Goal: Task Accomplishment & Management: Manage account settings

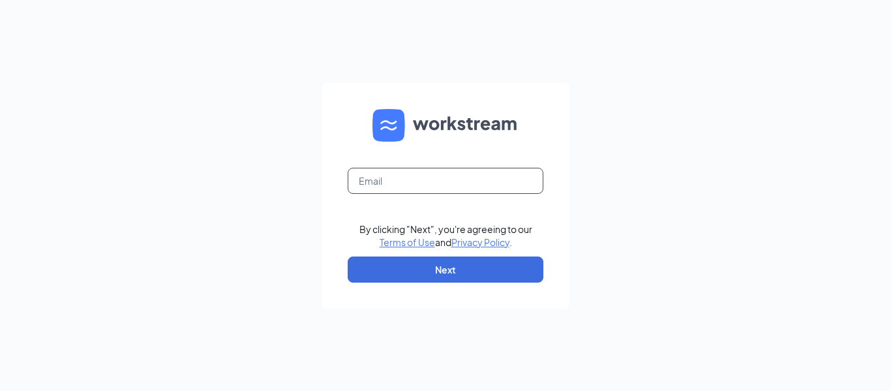
click at [500, 188] on input "text" at bounding box center [446, 181] width 196 height 26
type input "cscsaraland0205@outlook.com"
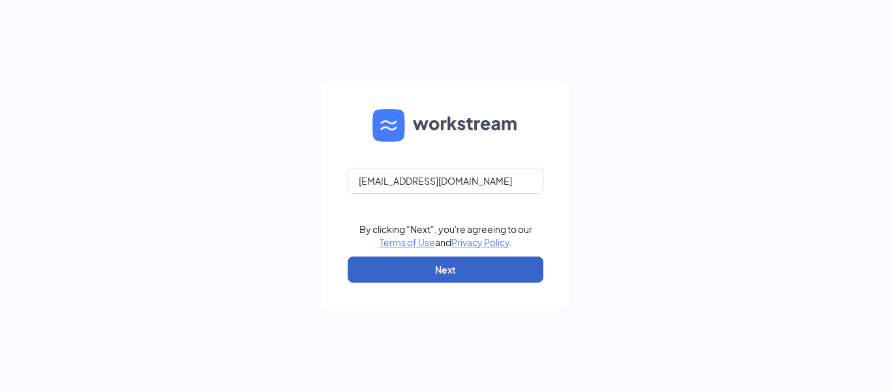
click at [495, 268] on button "Next" at bounding box center [446, 269] width 196 height 26
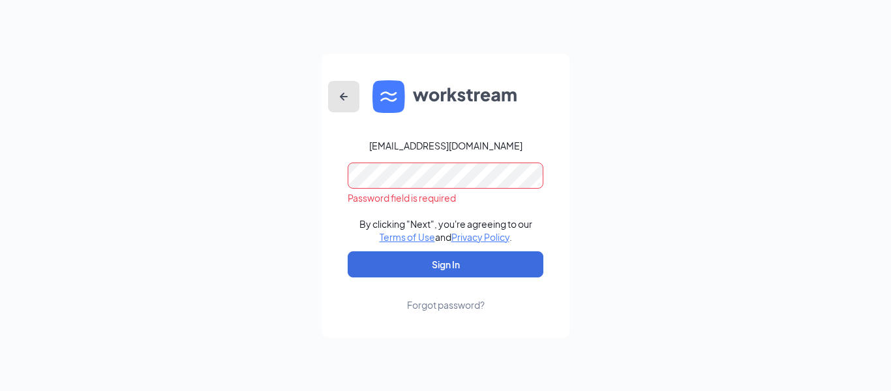
click at [344, 94] on icon "ArrowLeftNew" at bounding box center [344, 97] width 16 height 16
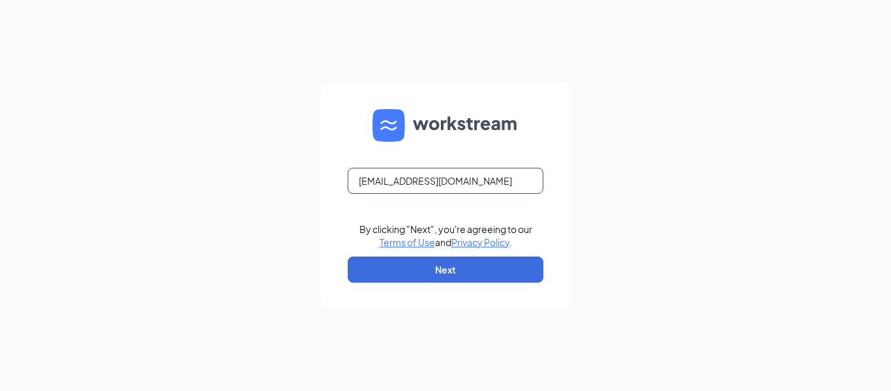
click at [410, 179] on input "cscsaraland0205@outlook.com" at bounding box center [446, 181] width 196 height 26
type input "alicscmobile@gmail.com"
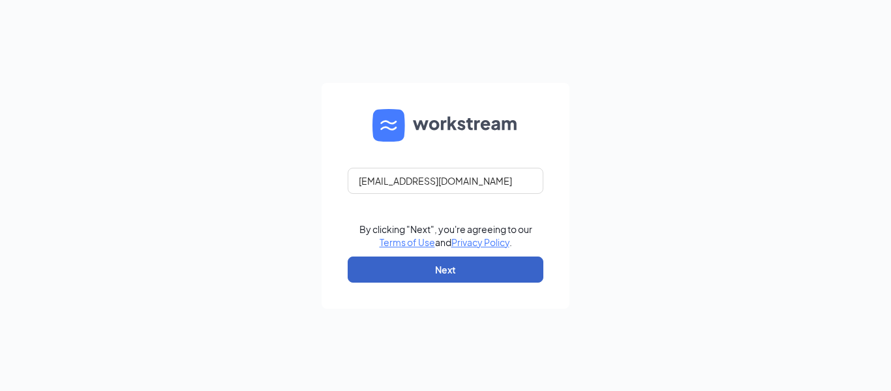
click at [431, 263] on button "Next" at bounding box center [446, 269] width 196 height 26
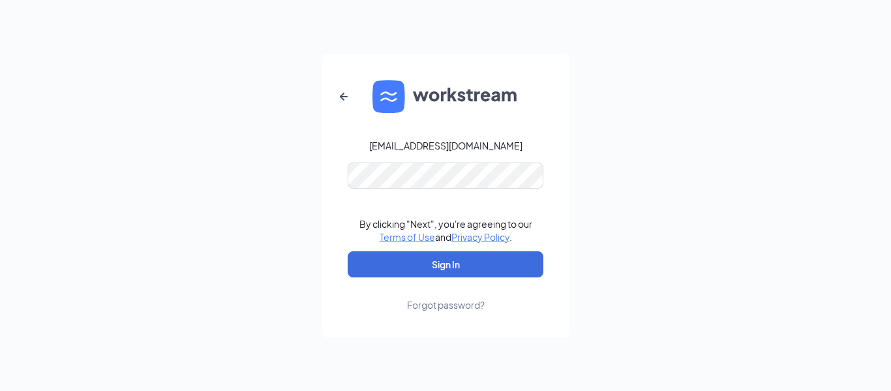
click at [470, 278] on link "Forgot password?" at bounding box center [446, 294] width 78 height 34
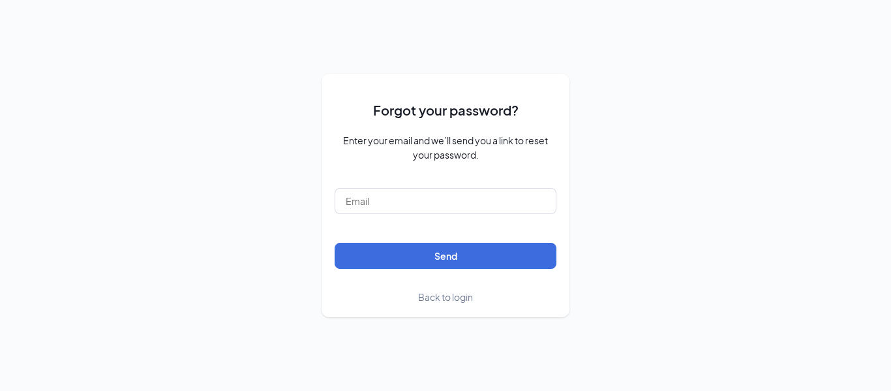
click at [455, 292] on span "Back to login" at bounding box center [445, 297] width 55 height 12
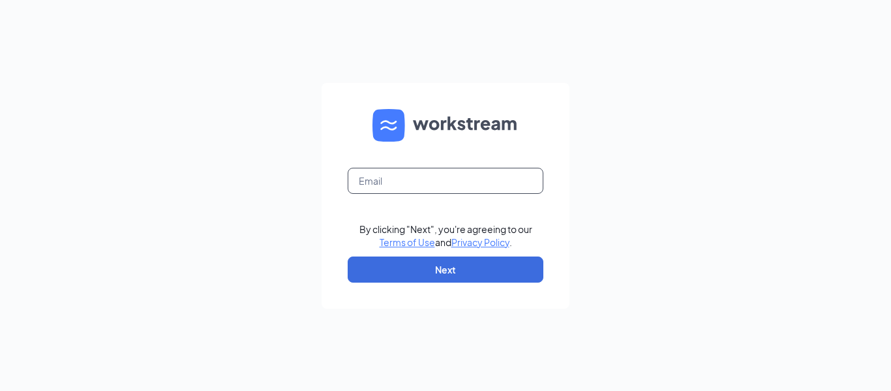
drag, startPoint x: 460, startPoint y: 194, endPoint x: 460, endPoint y: 181, distance: 13.7
click at [460, 181] on form "By clicking "Next", you're agreeing to our Terms of Use and Privacy Policy . Ne…" at bounding box center [446, 196] width 248 height 226
click at [460, 181] on input "text" at bounding box center [446, 181] width 196 height 26
type input "A"
type input "alicscmobile@gmail.com"
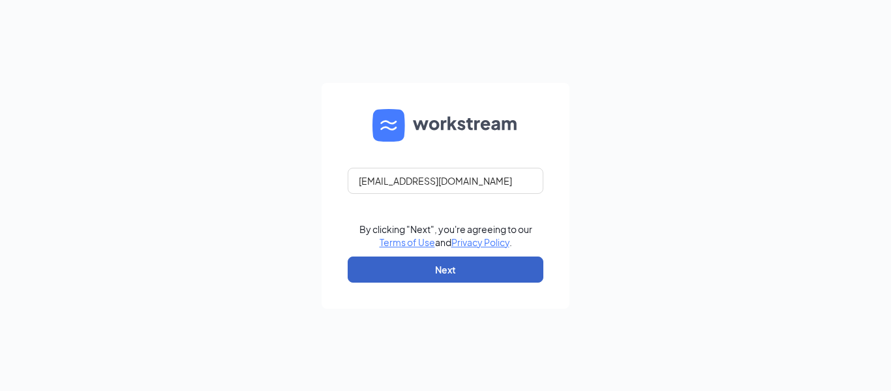
click at [477, 280] on button "Next" at bounding box center [446, 269] width 196 height 26
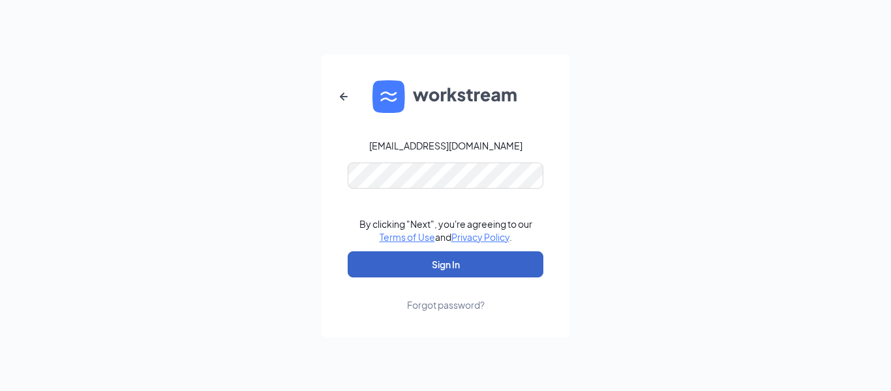
click at [487, 262] on button "Sign In" at bounding box center [446, 264] width 196 height 26
click at [453, 269] on button "Sign In" at bounding box center [446, 264] width 196 height 26
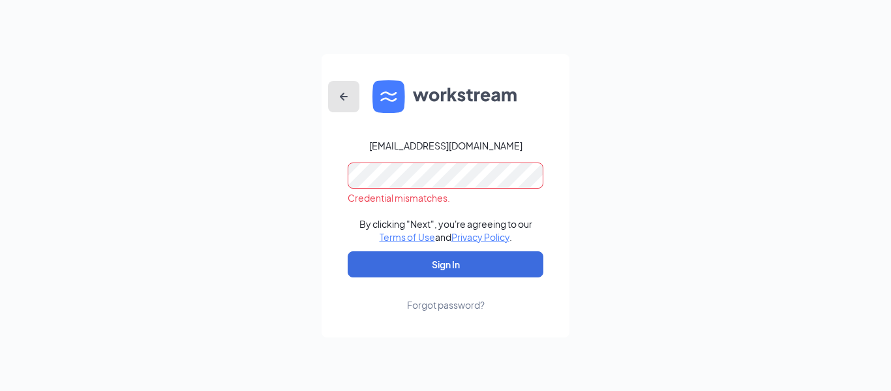
click at [342, 101] on icon "ArrowLeftNew" at bounding box center [344, 97] width 16 height 16
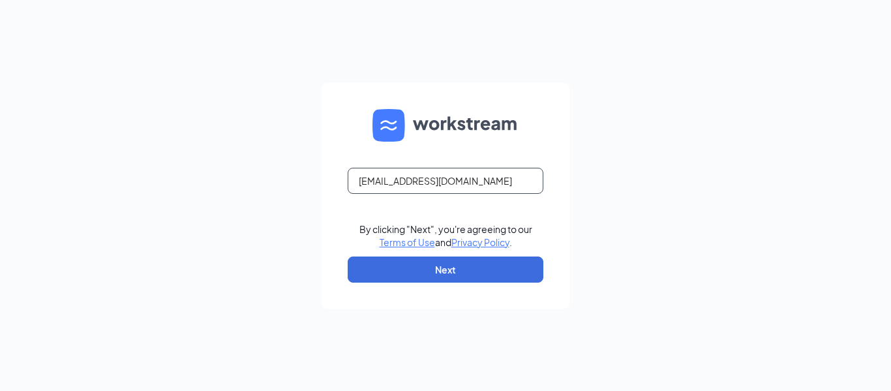
click at [426, 184] on input "alicscmobile@gmail.com" at bounding box center [446, 181] width 196 height 26
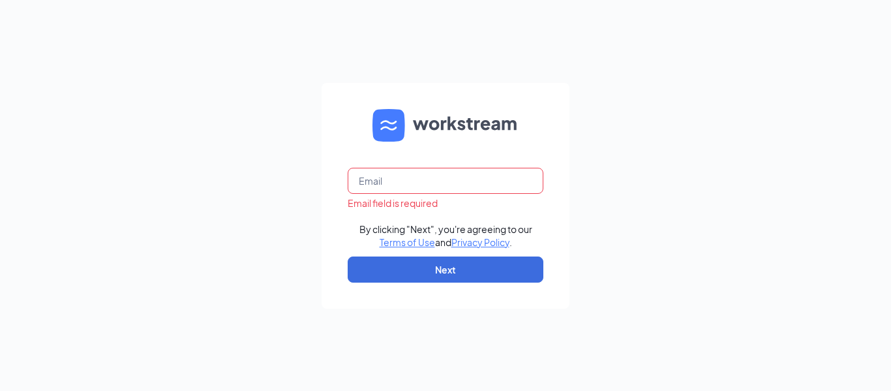
click at [426, 184] on input "text" at bounding box center [446, 181] width 196 height 26
type input "cscsaraland0205@outlook.com"
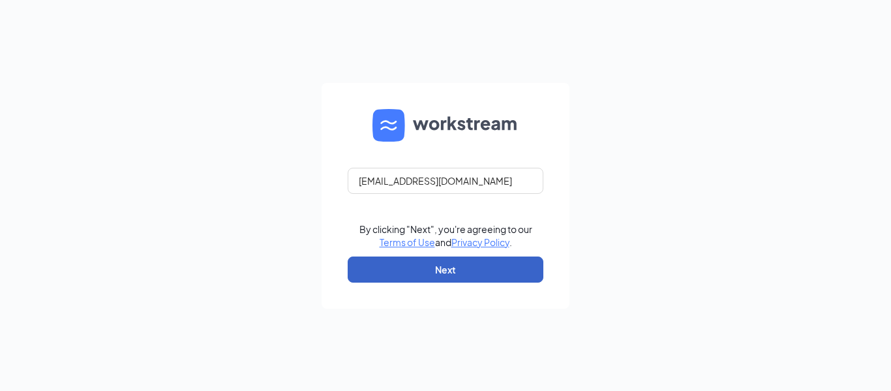
click at [460, 262] on button "Next" at bounding box center [446, 269] width 196 height 26
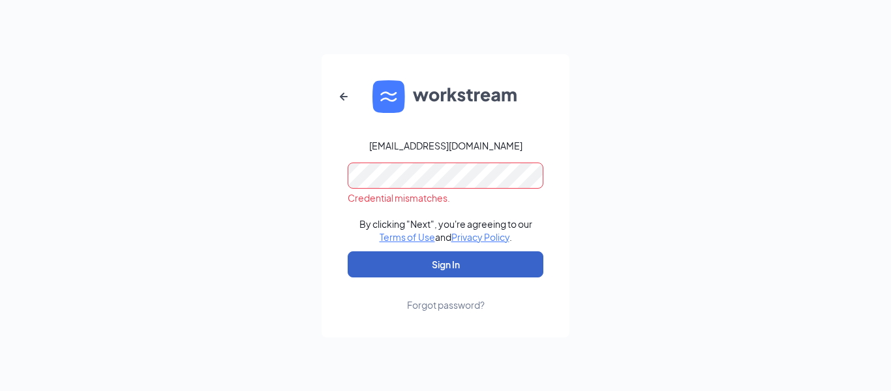
click at [460, 262] on button "Sign In" at bounding box center [446, 264] width 196 height 26
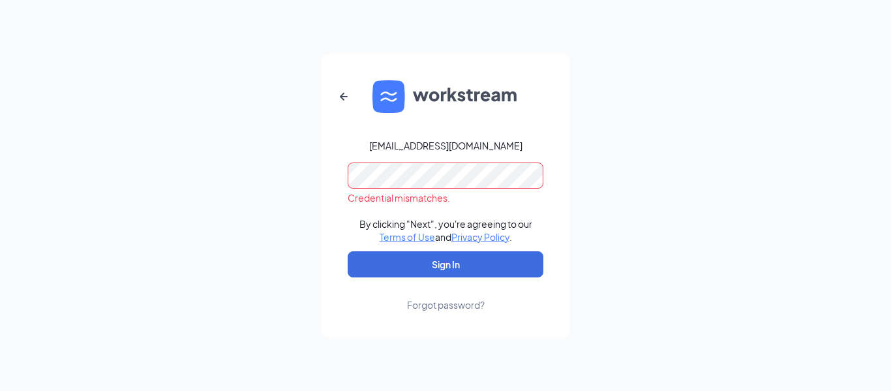
click at [456, 307] on div "Forgot password?" at bounding box center [446, 304] width 78 height 13
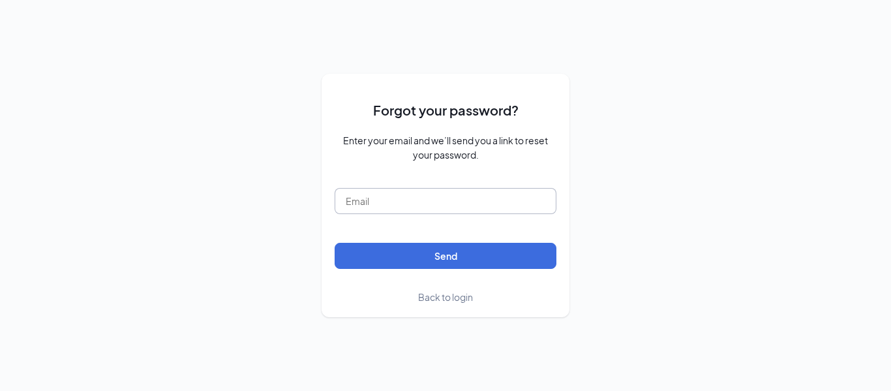
click at [480, 200] on input "text" at bounding box center [446, 201] width 222 height 26
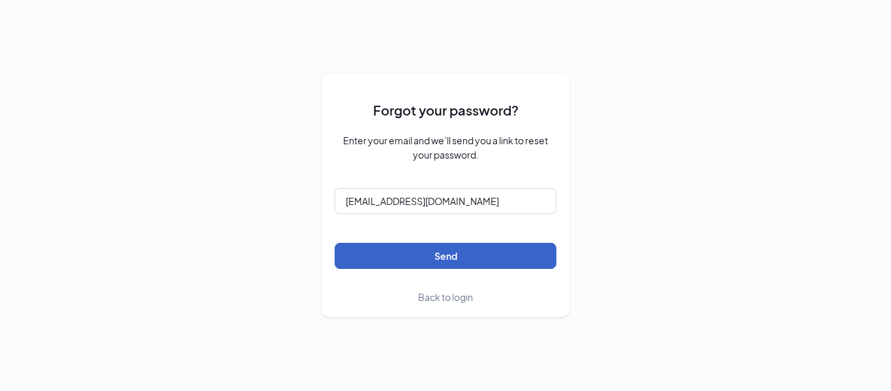
click at [480, 261] on button "Send" at bounding box center [446, 256] width 222 height 26
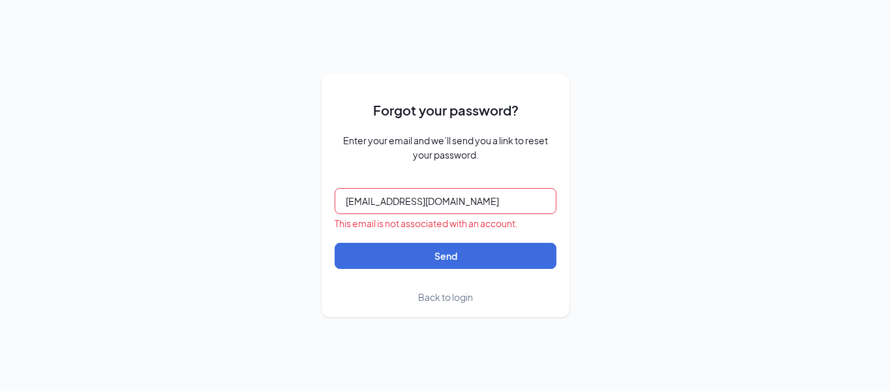
click at [517, 199] on input "cscsaraland0205@outlook.com" at bounding box center [446, 201] width 222 height 26
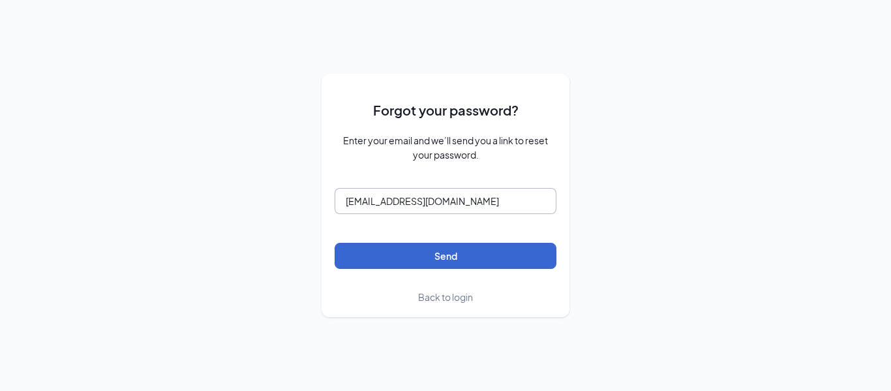
type input "alicscmobile@gmail.com"
click at [519, 253] on button "Send" at bounding box center [446, 256] width 222 height 26
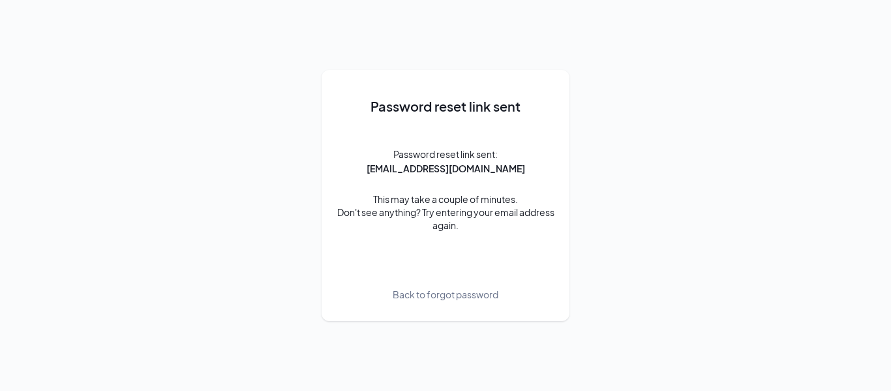
click at [184, 39] on div "Password reset link sent Password reset link sent: alicscmobile@gmail.com This …" at bounding box center [445, 195] width 891 height 391
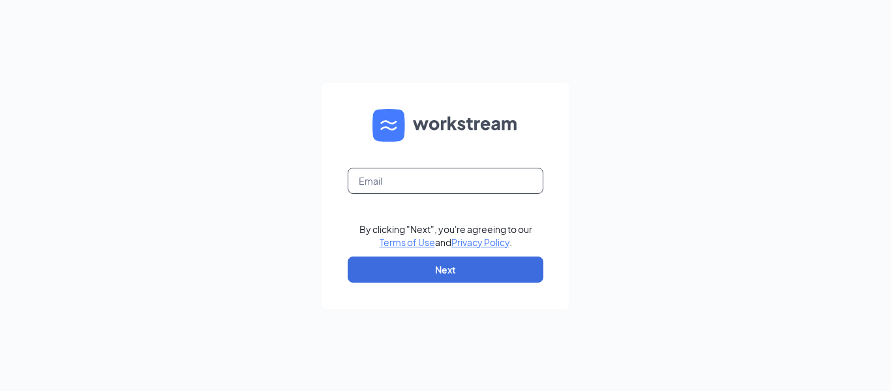
click at [419, 179] on input "text" at bounding box center [446, 181] width 196 height 26
type input "[EMAIL_ADDRESS][DOMAIN_NAME]"
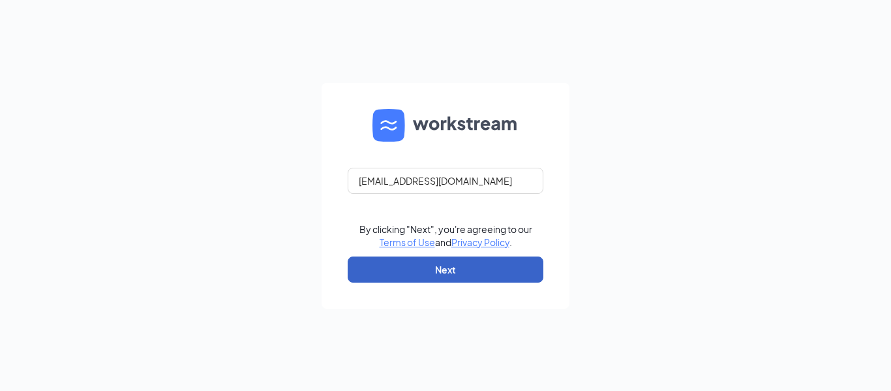
click at [476, 271] on button "Next" at bounding box center [446, 269] width 196 height 26
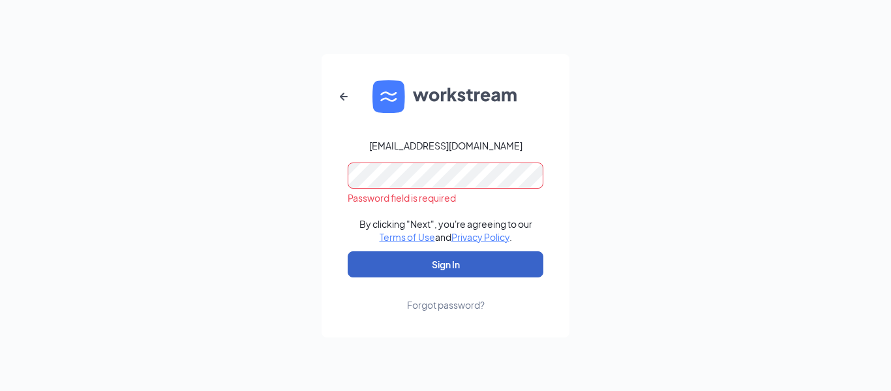
click at [511, 271] on button "Sign In" at bounding box center [446, 264] width 196 height 26
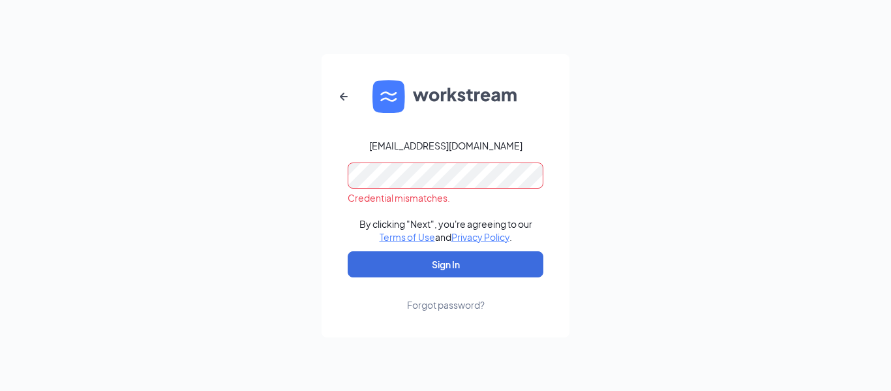
click at [469, 301] on div "Forgot password?" at bounding box center [446, 304] width 78 height 13
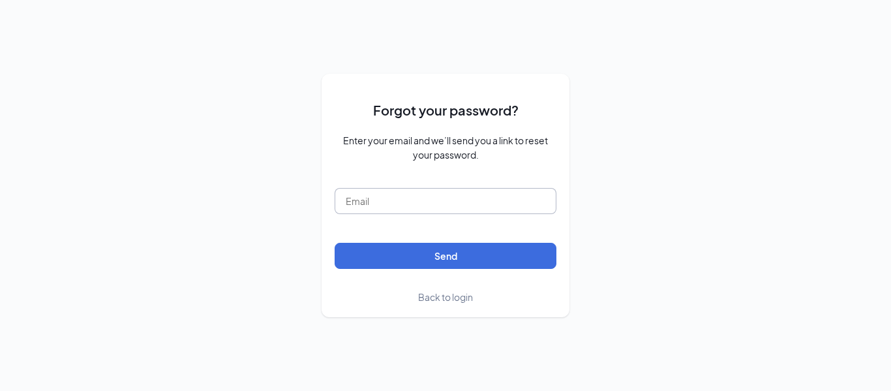
click at [494, 196] on input "text" at bounding box center [446, 201] width 222 height 26
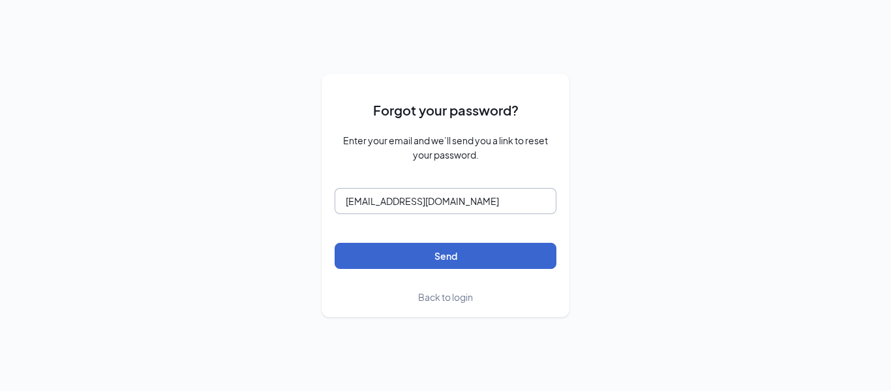
type input "[EMAIL_ADDRESS][DOMAIN_NAME]"
click at [514, 249] on button "Send" at bounding box center [446, 256] width 222 height 26
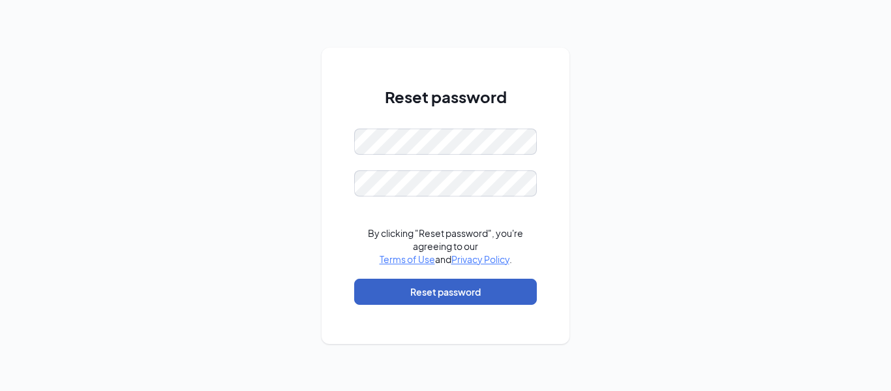
click at [517, 287] on button "Reset password" at bounding box center [445, 291] width 183 height 26
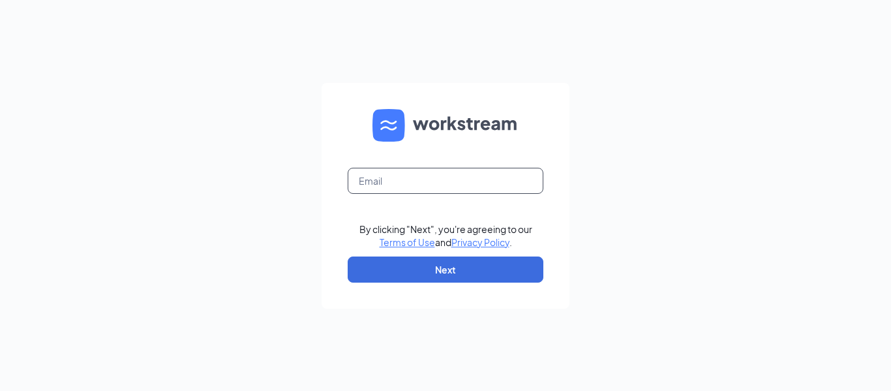
click at [465, 179] on input "text" at bounding box center [446, 181] width 196 height 26
type input "[EMAIL_ADDRESS][DOMAIN_NAME]"
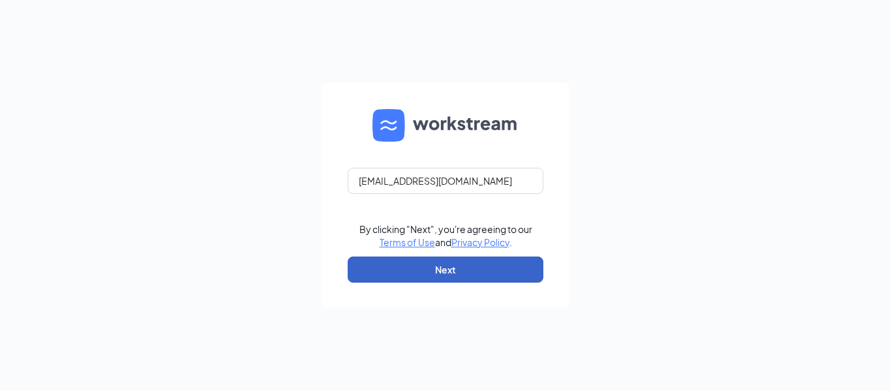
click at [489, 270] on button "Next" at bounding box center [446, 269] width 196 height 26
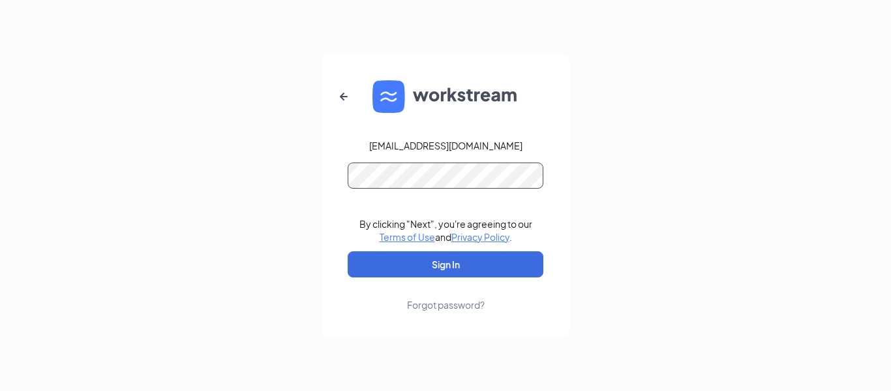
click at [348, 251] on button "Sign In" at bounding box center [446, 264] width 196 height 26
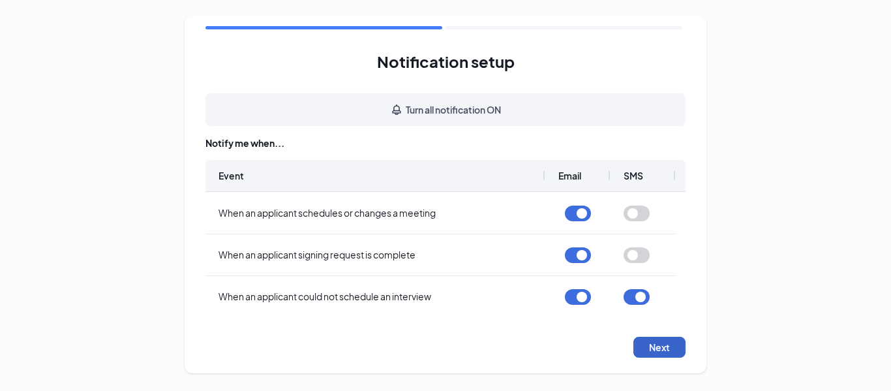
click at [652, 337] on button "Next" at bounding box center [659, 347] width 52 height 21
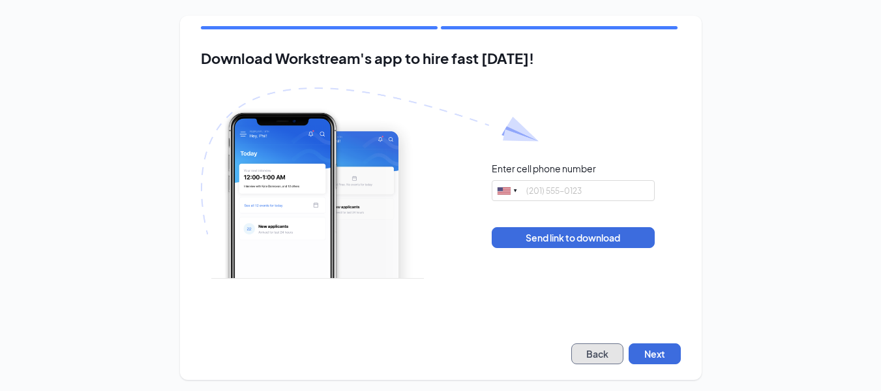
click at [603, 349] on button "Back" at bounding box center [597, 353] width 52 height 21
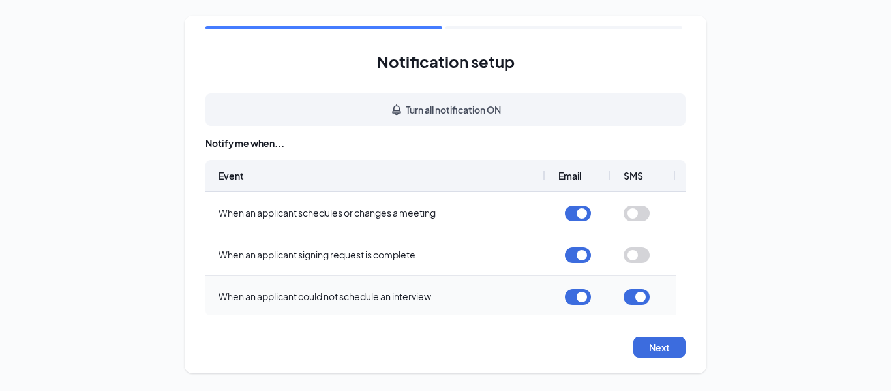
click at [644, 297] on button "button" at bounding box center [637, 297] width 26 height 16
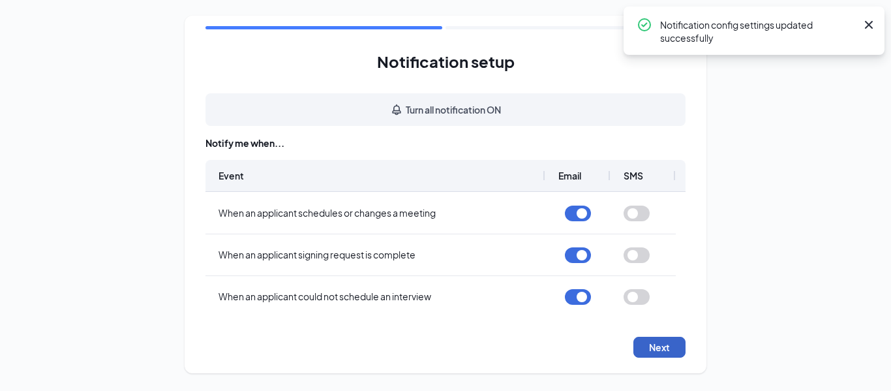
click at [651, 342] on button "Next" at bounding box center [659, 347] width 52 height 21
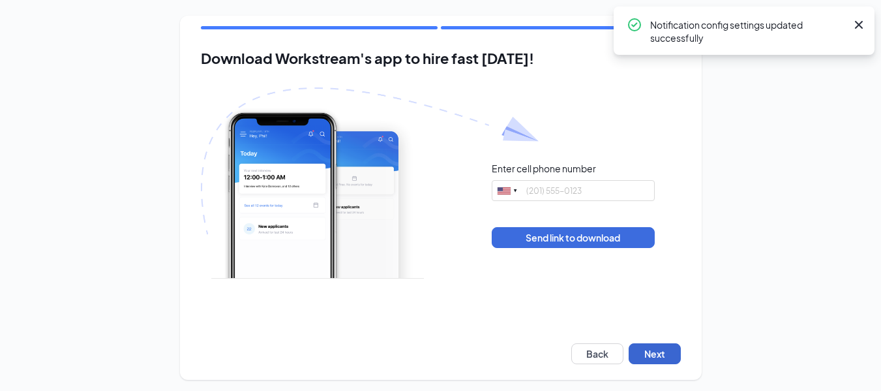
click at [651, 342] on div "Download Workstream's app to hire fast today! Enter cell phone number United St…" at bounding box center [441, 198] width 522 height 364
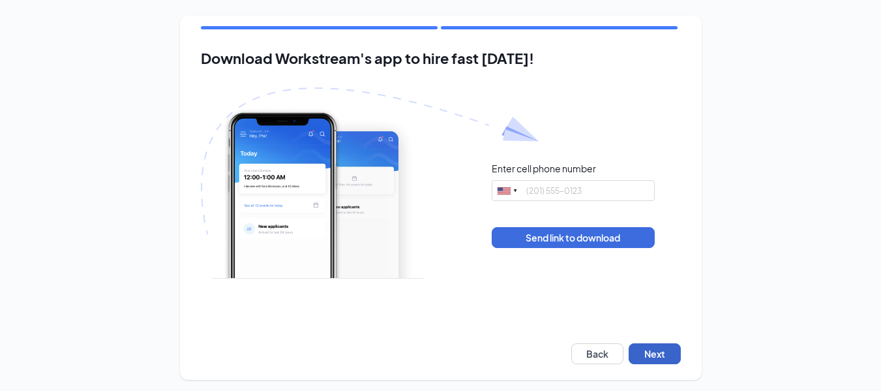
click at [654, 356] on button "Next" at bounding box center [655, 353] width 52 height 21
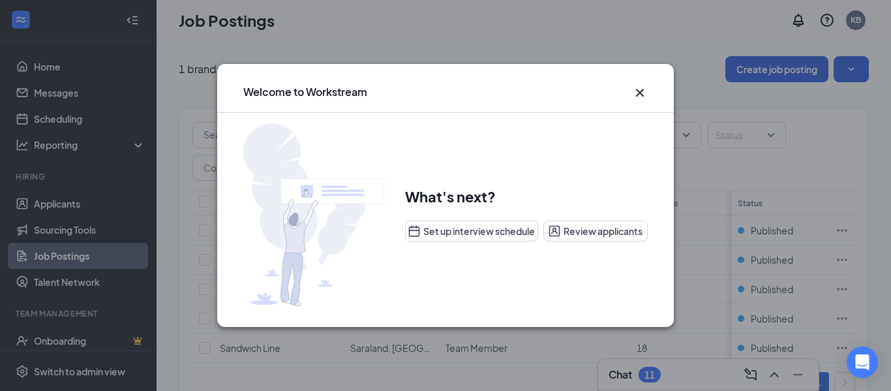
click at [636, 97] on icon "Cross" at bounding box center [640, 93] width 16 height 16
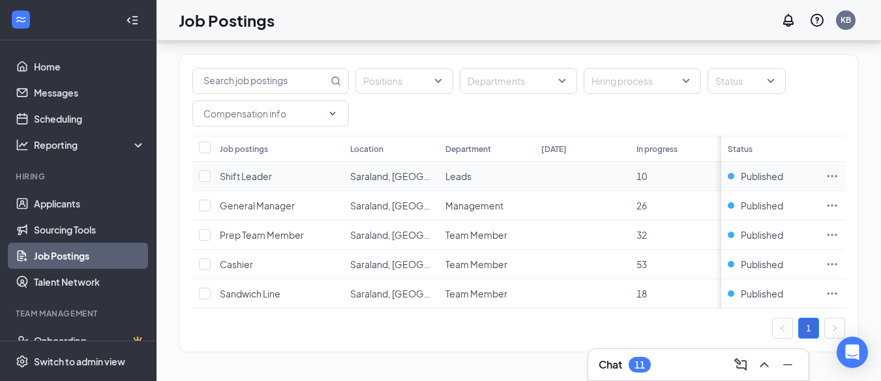
scroll to position [64, 0]
click at [72, 190] on link "Applicants" at bounding box center [90, 203] width 112 height 26
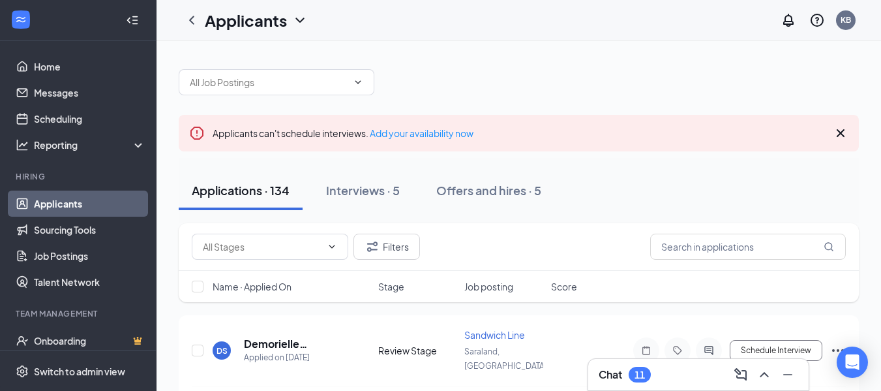
click at [843, 138] on icon "Cross" at bounding box center [841, 133] width 16 height 16
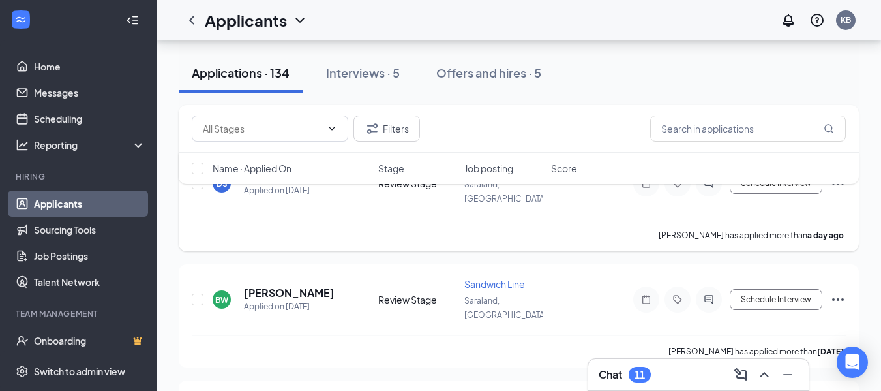
scroll to position [112, 0]
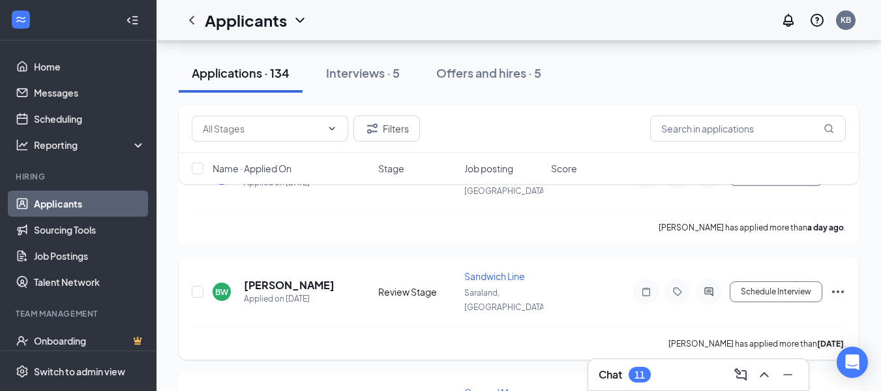
click at [502, 270] on span "Sandwich Line" at bounding box center [494, 276] width 61 height 12
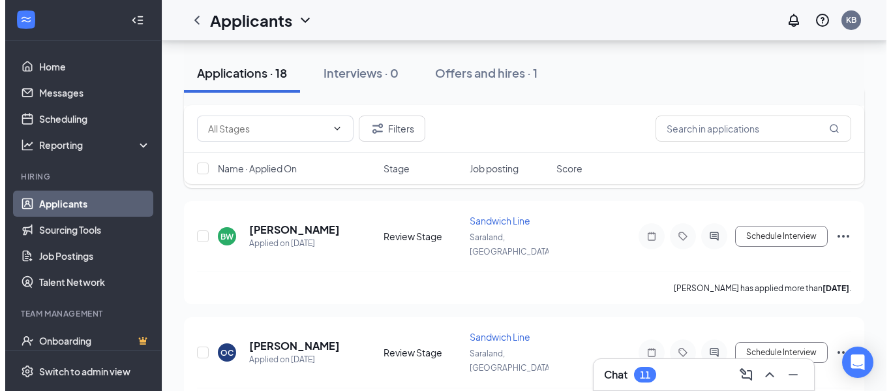
scroll to position [257, 0]
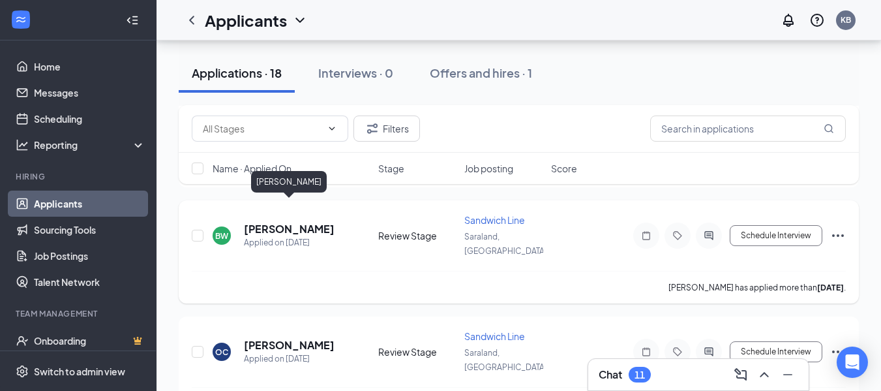
click at [299, 222] on h5 "[PERSON_NAME]" at bounding box center [289, 229] width 91 height 14
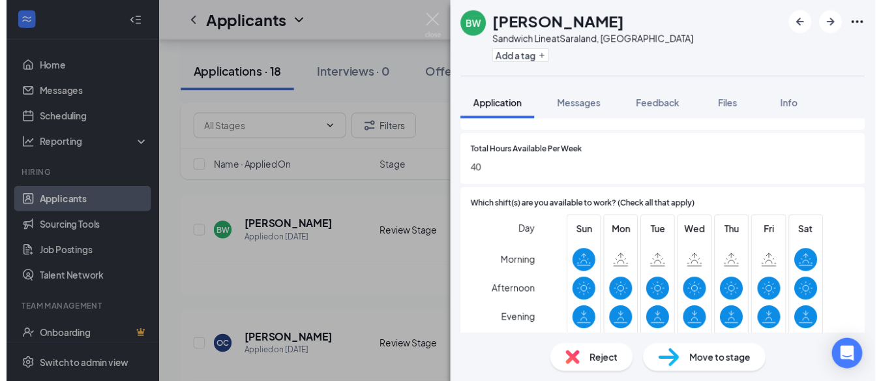
scroll to position [1042, 0]
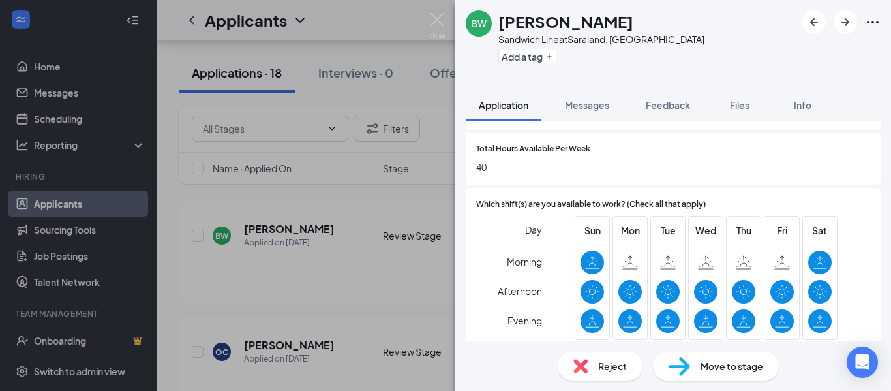
click at [445, 15] on div "BW [PERSON_NAME] Sandwich Line at [GEOGRAPHIC_DATA], [GEOGRAPHIC_DATA] Add a ta…" at bounding box center [445, 195] width 891 height 391
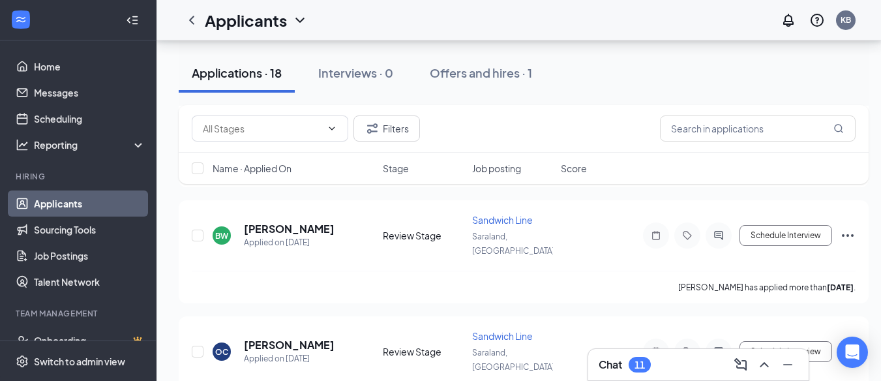
click at [434, 18] on div "Applicants KB" at bounding box center [519, 20] width 725 height 40
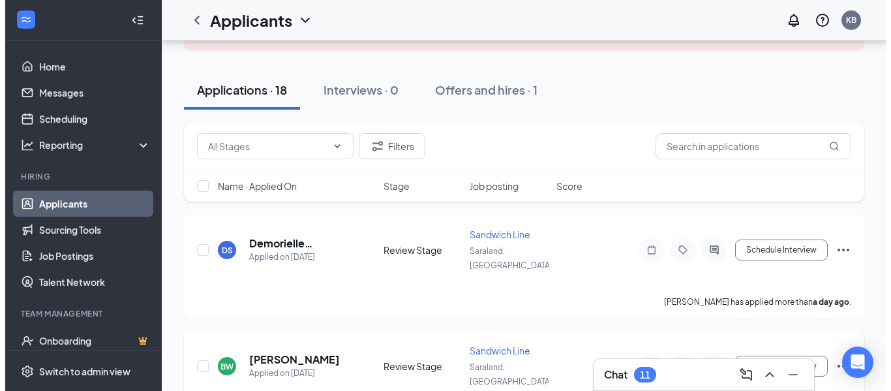
scroll to position [126, 0]
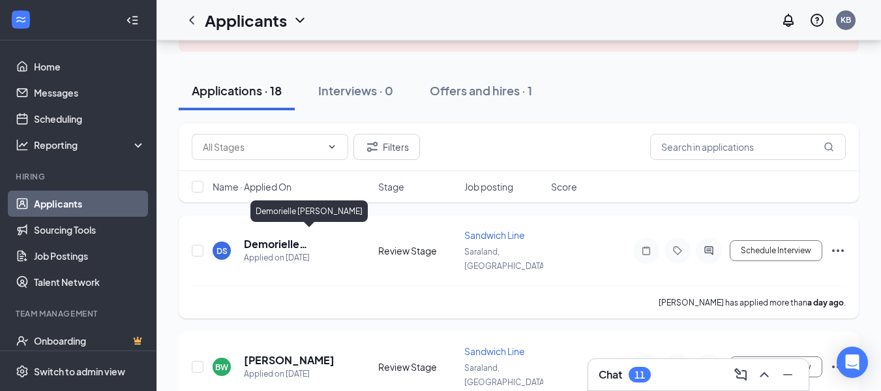
click at [280, 237] on h5 "Demorielle [PERSON_NAME]" at bounding box center [293, 244] width 99 height 14
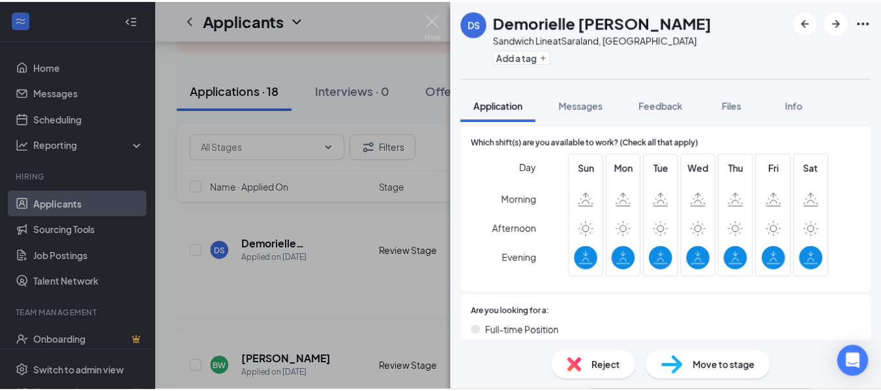
scroll to position [706, 0]
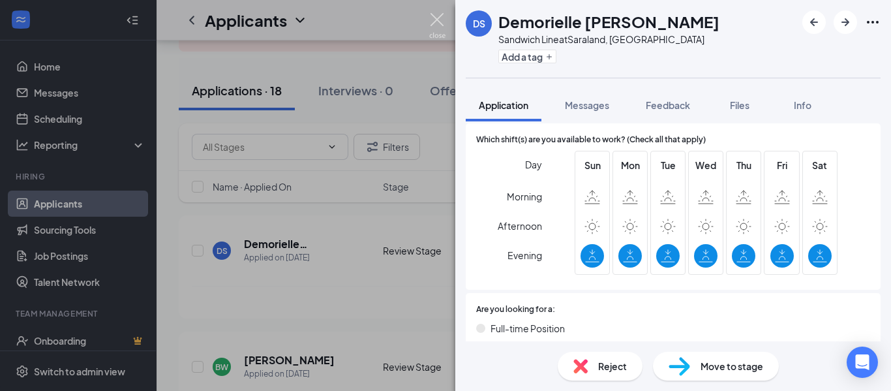
click at [433, 22] on img at bounding box center [437, 25] width 16 height 25
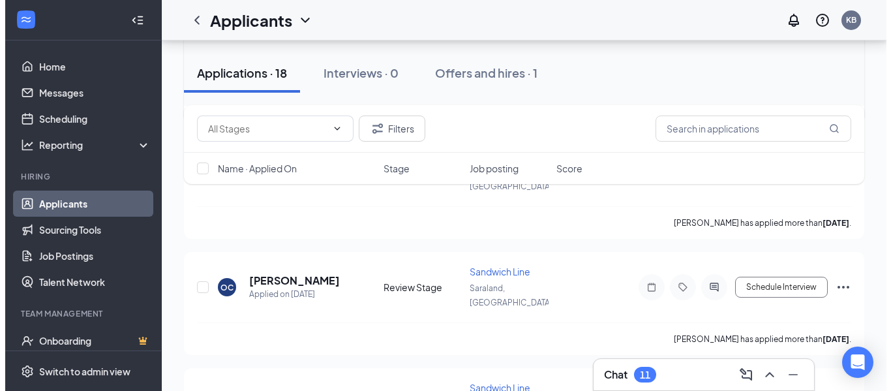
scroll to position [322, 0]
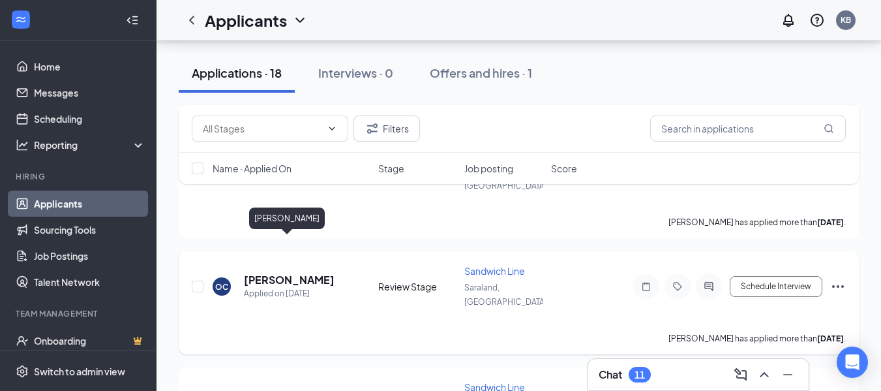
click at [301, 273] on h5 "[PERSON_NAME]" at bounding box center [289, 280] width 91 height 14
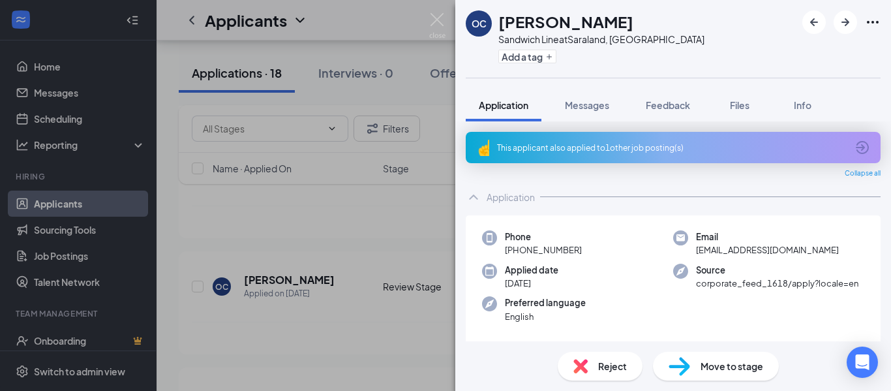
click at [431, 12] on div "OC [PERSON_NAME] Sandwich Line at [GEOGRAPHIC_DATA], AL Add a tag Application M…" at bounding box center [445, 195] width 891 height 391
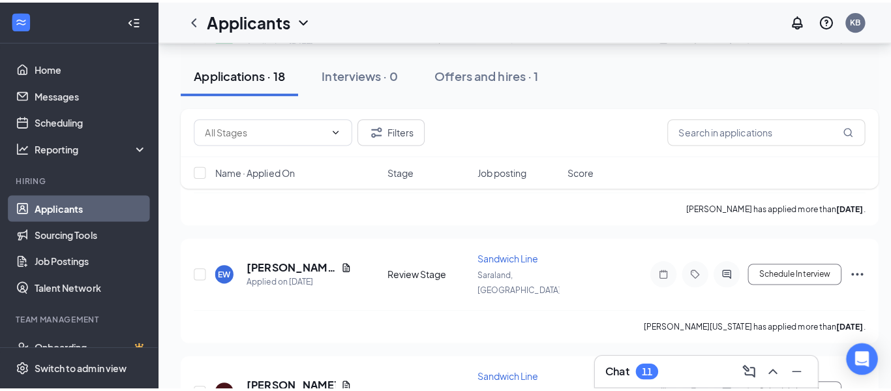
scroll to position [457, 0]
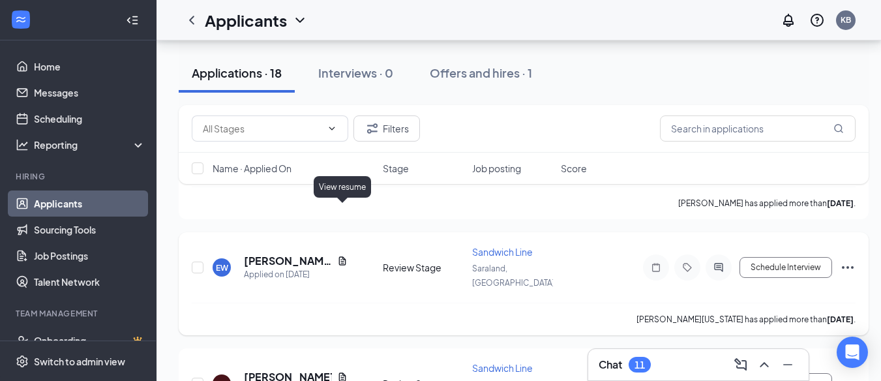
click at [337, 256] on icon "Document" at bounding box center [342, 261] width 10 height 10
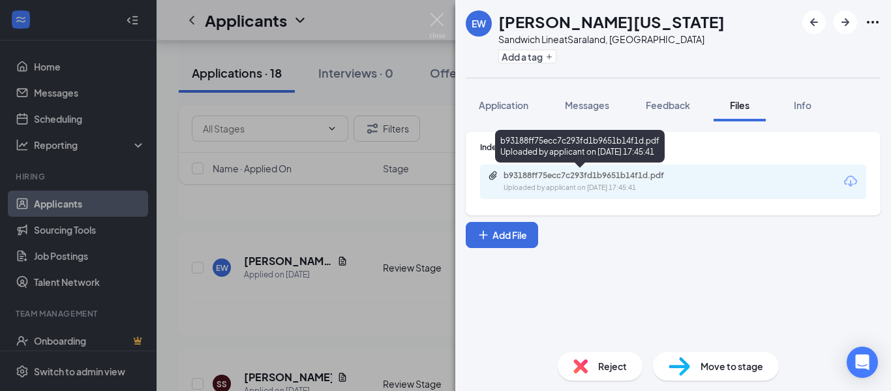
click at [629, 180] on div "b93188ff75ecc7c293fd1b9651b14f1d.pdf" at bounding box center [595, 175] width 183 height 10
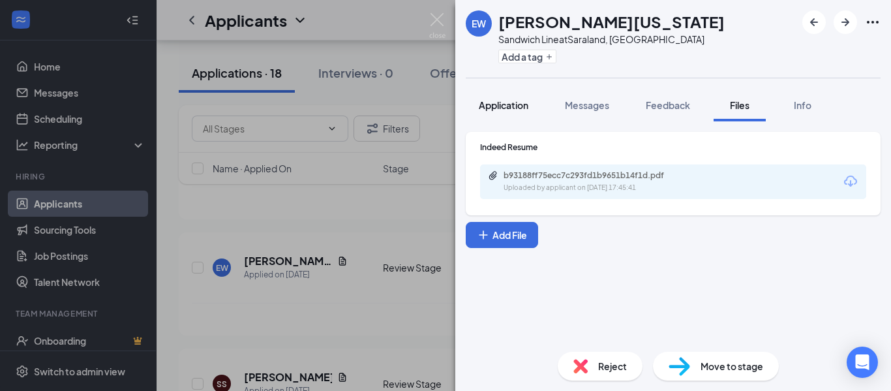
click at [503, 113] on button "Application" at bounding box center [504, 105] width 76 height 33
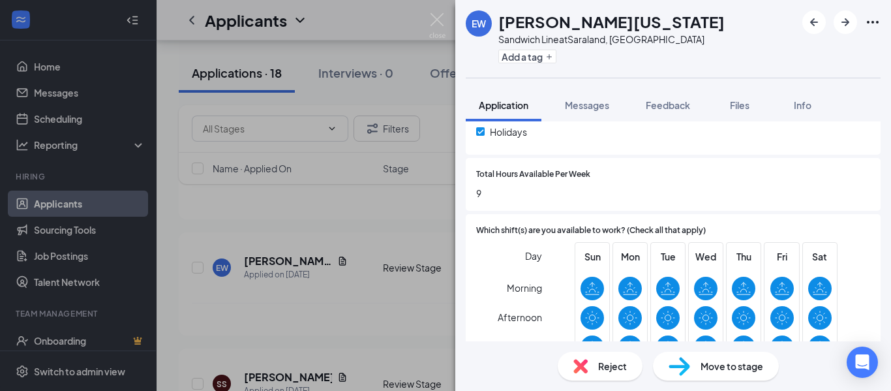
scroll to position [1111, 0]
click at [430, 22] on img at bounding box center [437, 25] width 16 height 25
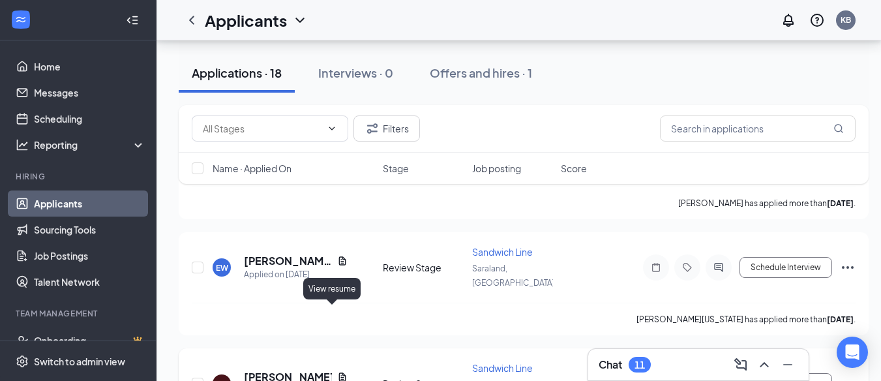
click at [337, 372] on icon "Document" at bounding box center [342, 377] width 10 height 10
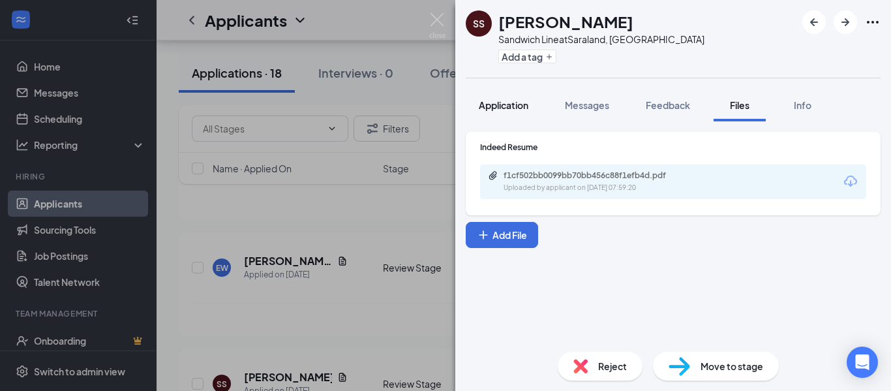
click at [524, 100] on span "Application" at bounding box center [504, 105] width 50 height 12
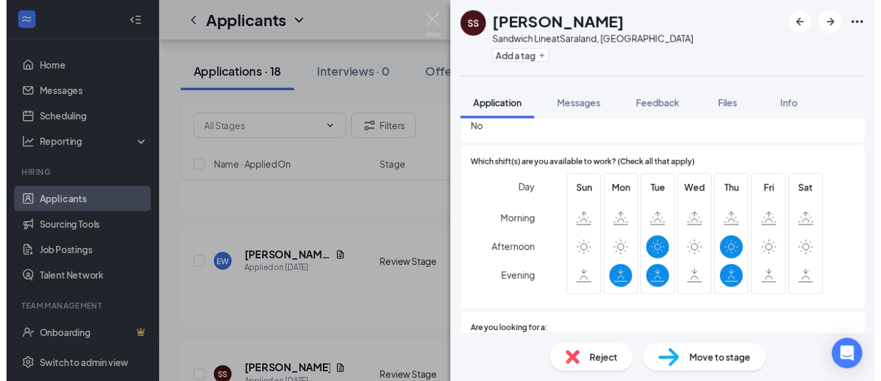
scroll to position [752, 0]
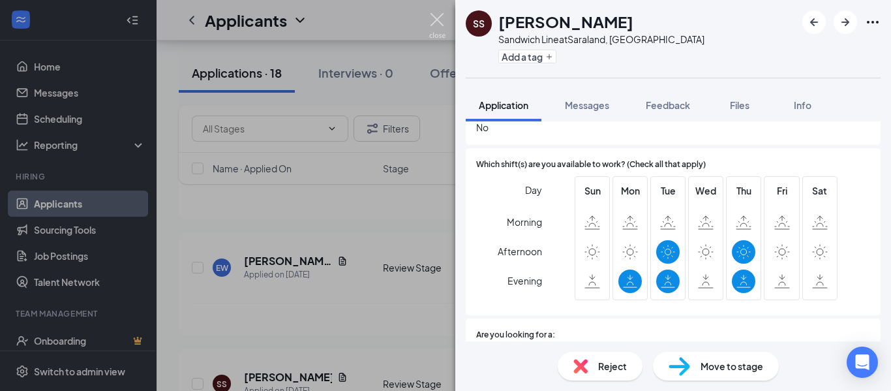
click at [442, 23] on img at bounding box center [437, 25] width 16 height 25
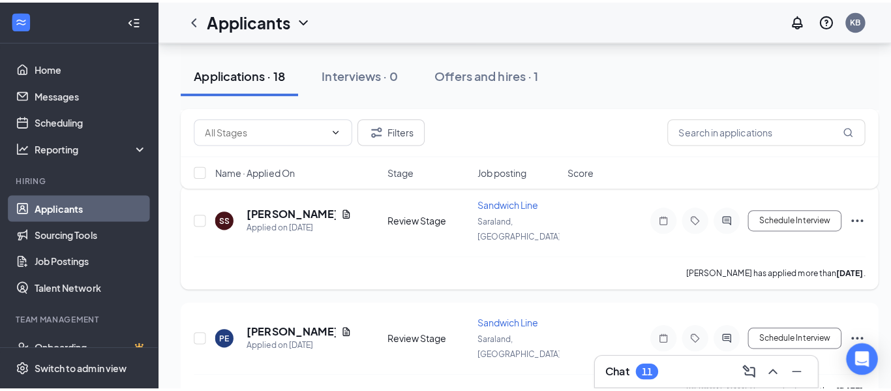
scroll to position [626, 0]
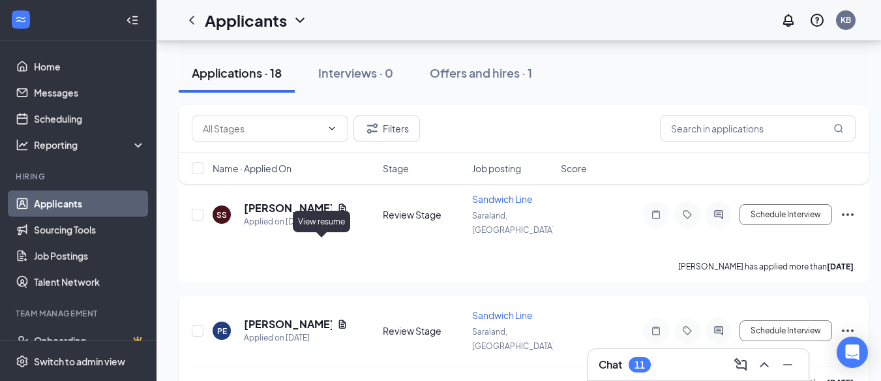
click at [337, 319] on icon "Document" at bounding box center [342, 324] width 10 height 10
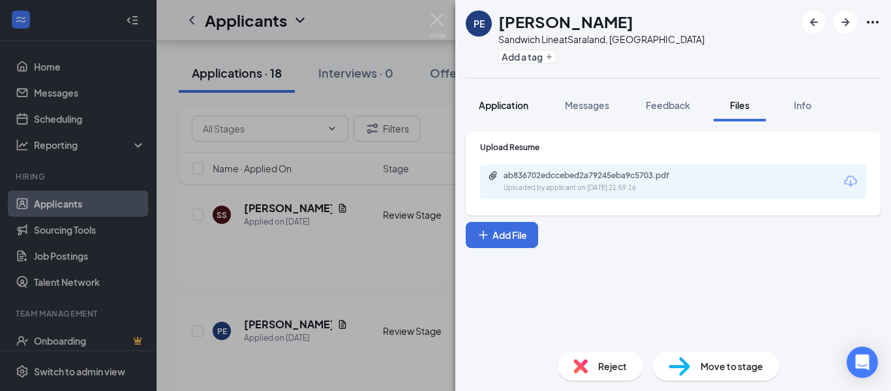
click at [515, 108] on span "Application" at bounding box center [504, 105] width 50 height 12
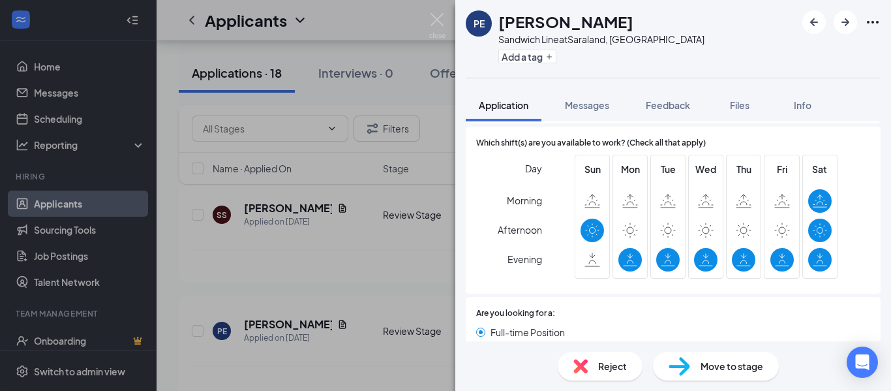
scroll to position [803, 0]
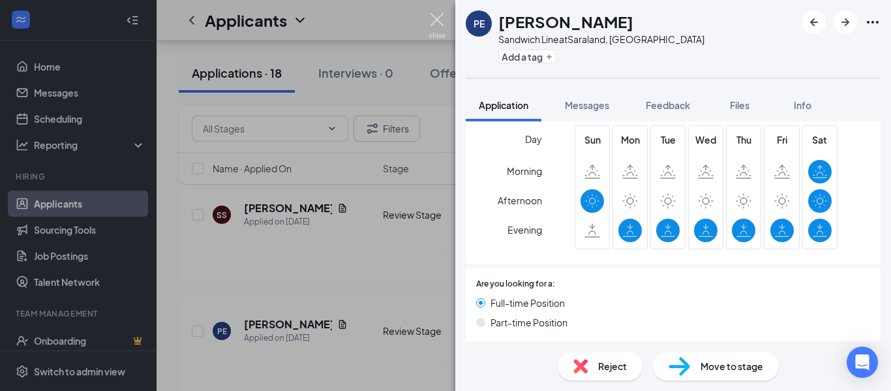
click at [435, 22] on img at bounding box center [437, 25] width 16 height 25
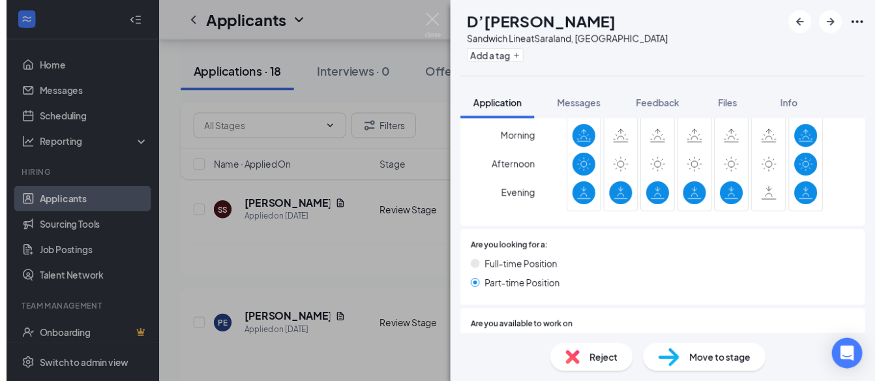
scroll to position [798, 0]
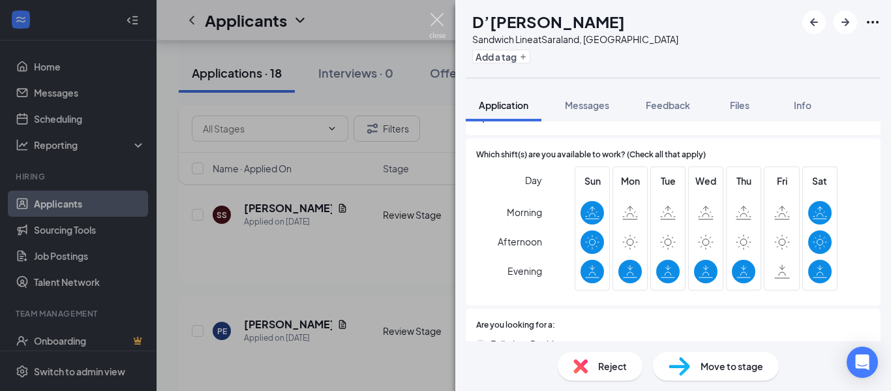
click at [440, 17] on img at bounding box center [437, 25] width 16 height 25
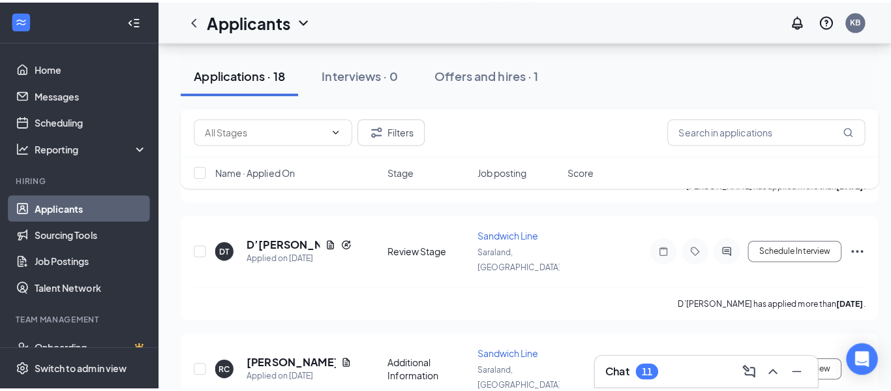
scroll to position [828, 0]
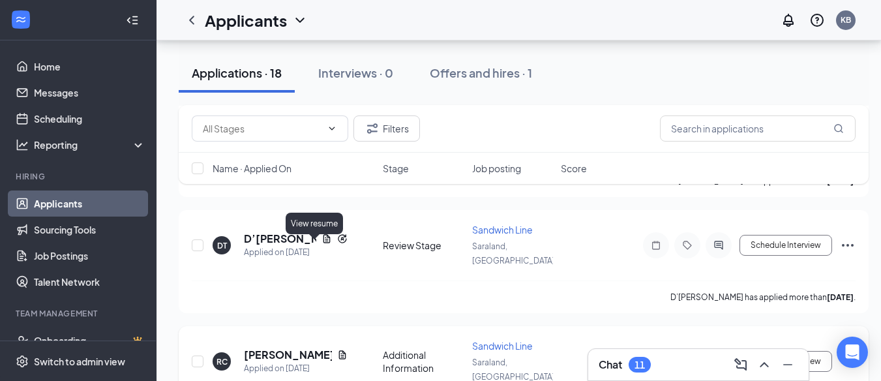
click at [337, 350] on icon "Document" at bounding box center [342, 355] width 10 height 10
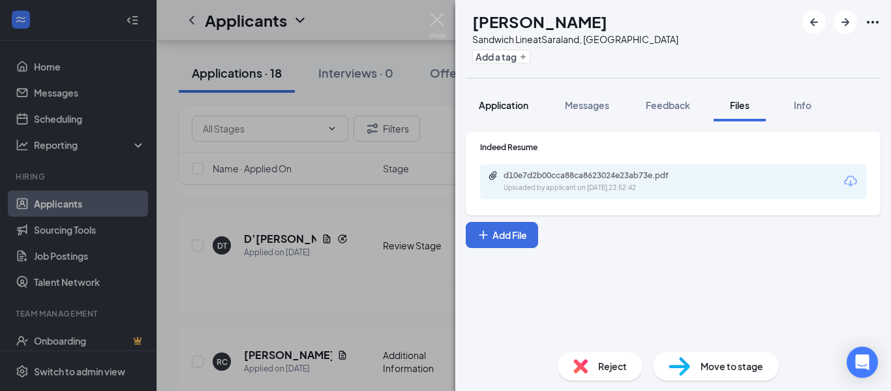
click at [528, 110] on span "Application" at bounding box center [504, 105] width 50 height 12
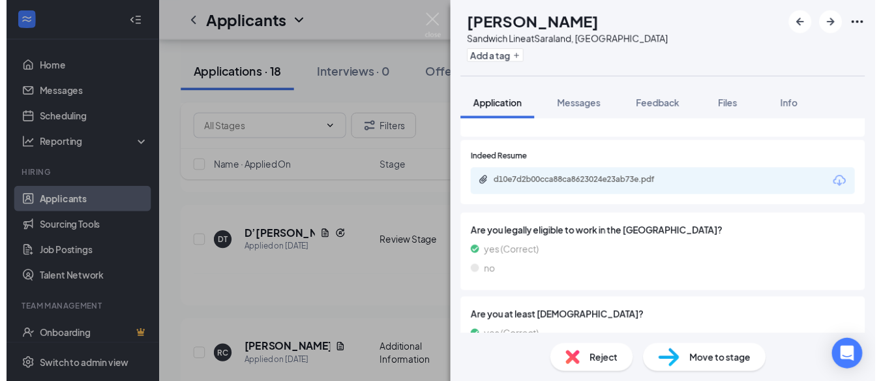
scroll to position [459, 0]
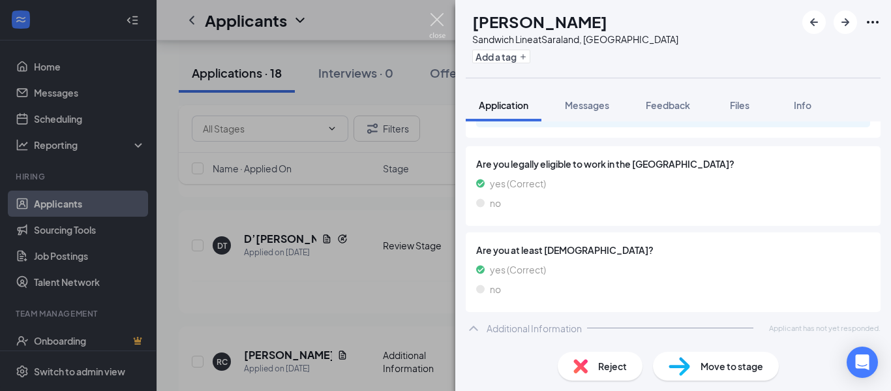
click at [434, 25] on img at bounding box center [437, 25] width 16 height 25
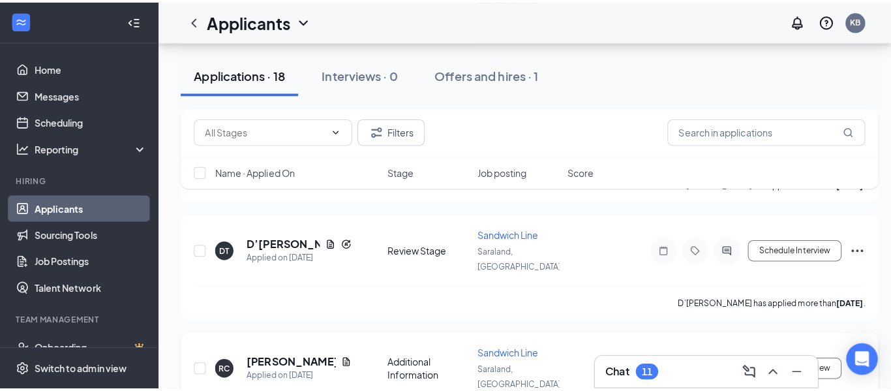
scroll to position [973, 0]
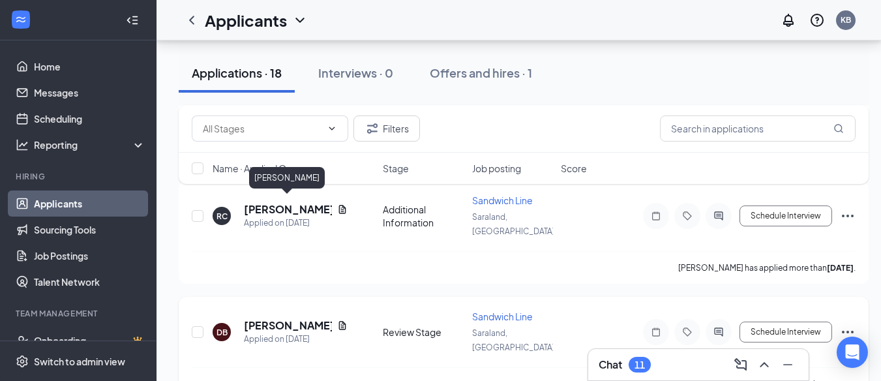
click at [300, 318] on h5 "[PERSON_NAME]" at bounding box center [288, 325] width 88 height 14
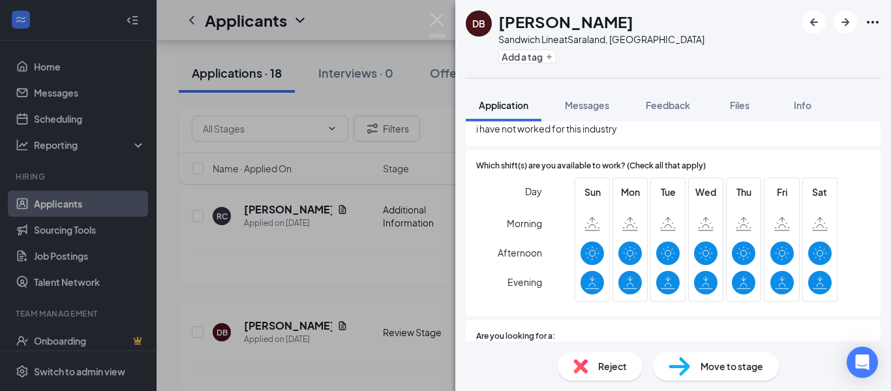
scroll to position [785, 0]
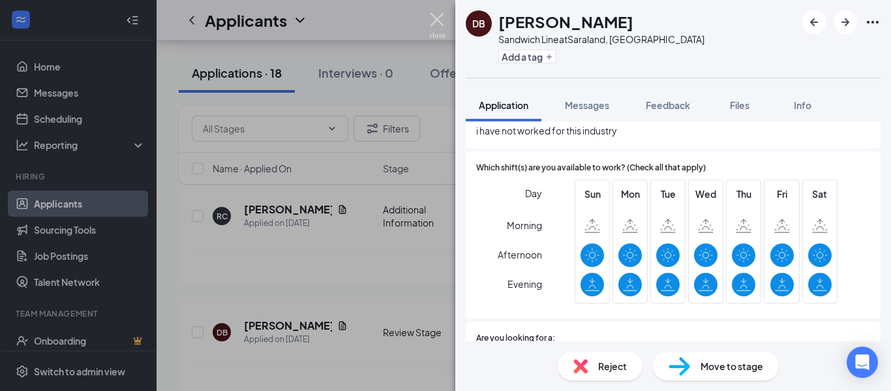
click at [435, 21] on img at bounding box center [437, 25] width 16 height 25
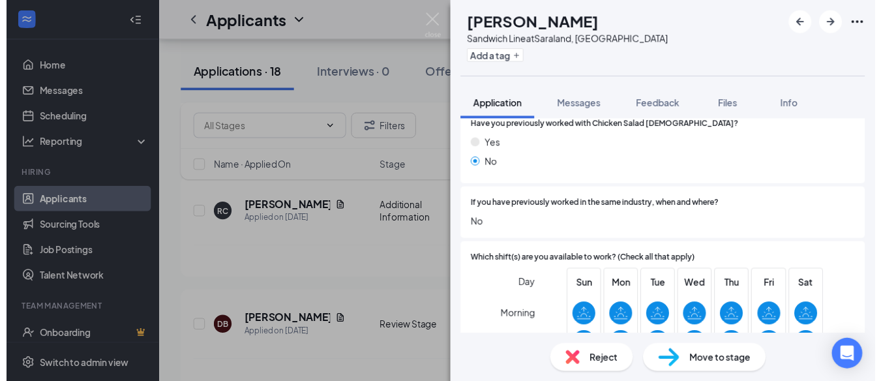
scroll to position [583, 0]
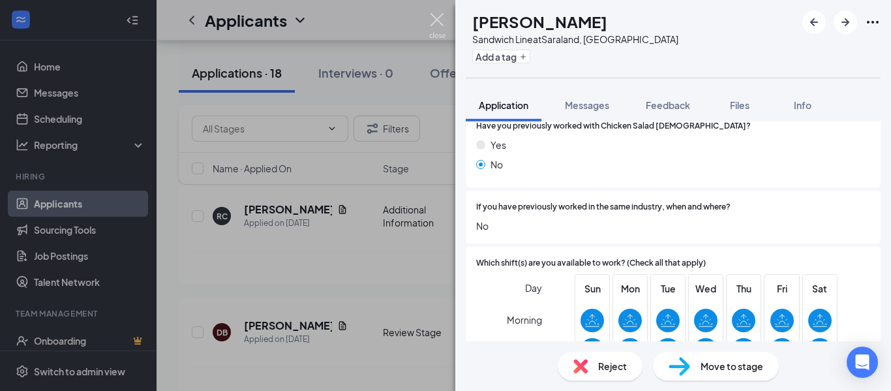
click at [438, 27] on img at bounding box center [437, 25] width 16 height 25
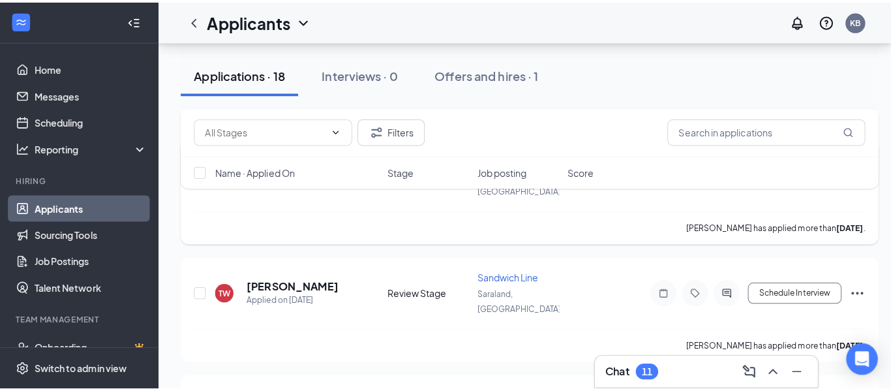
scroll to position [1135, 0]
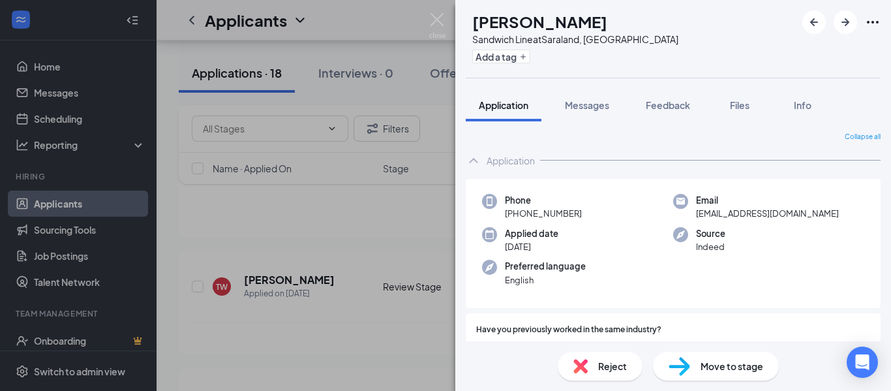
scroll to position [40, 0]
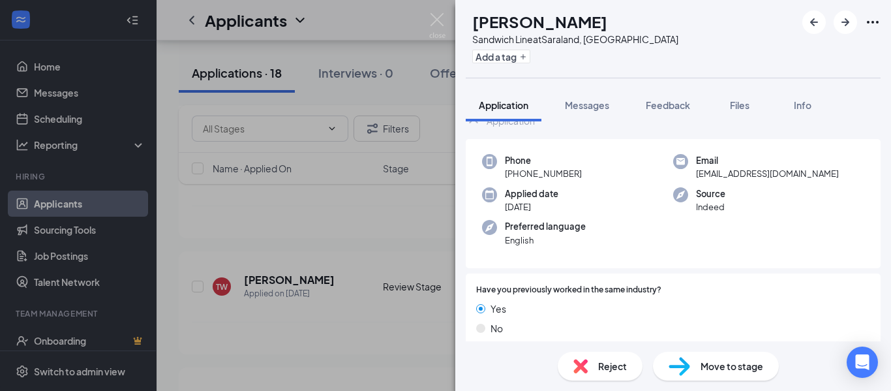
click at [694, 370] on div "Move to stage" at bounding box center [716, 366] width 126 height 29
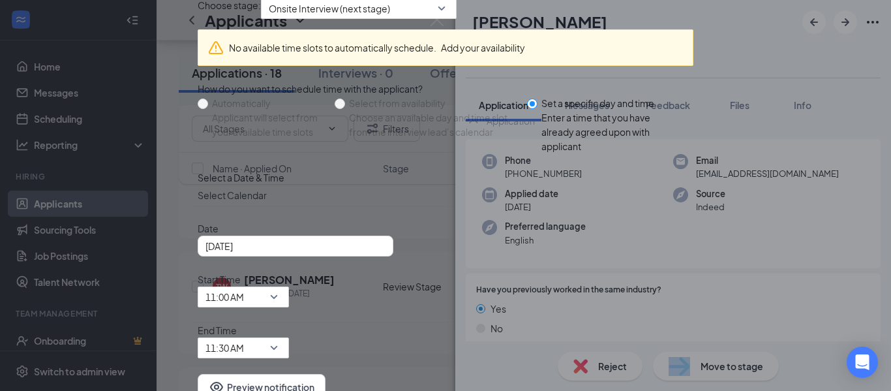
scroll to position [0, 0]
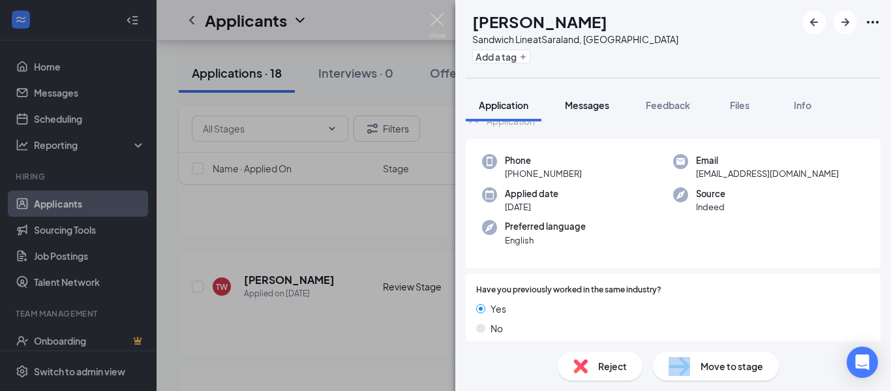
click at [584, 107] on span "Messages" at bounding box center [587, 105] width 44 height 12
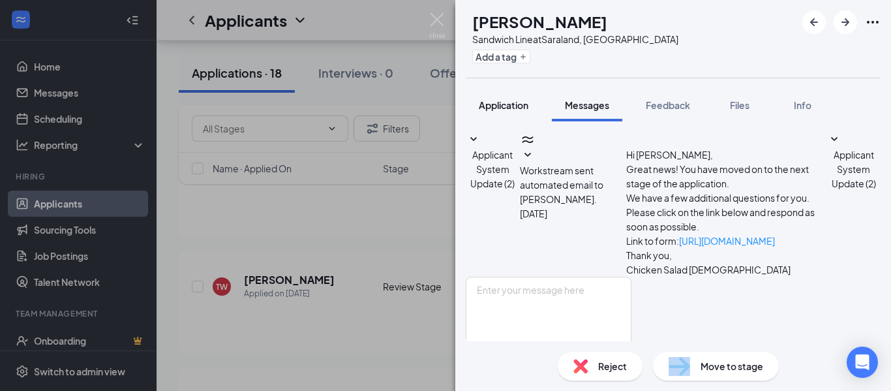
click at [517, 111] on div "Application" at bounding box center [504, 104] width 50 height 13
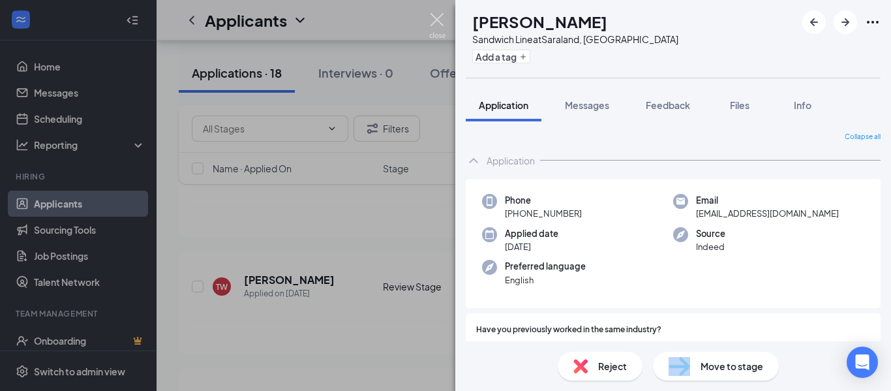
click at [438, 19] on img at bounding box center [437, 25] width 16 height 25
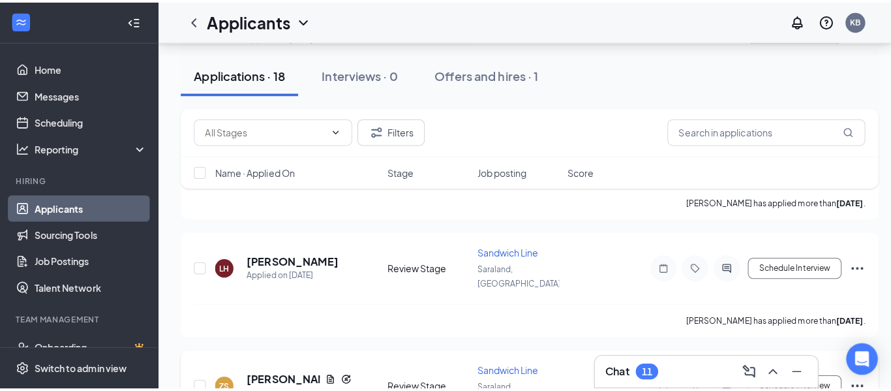
scroll to position [1275, 0]
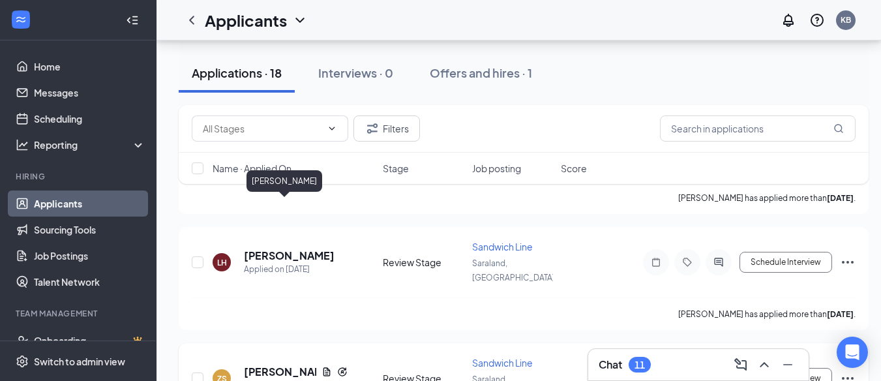
click at [292, 365] on h5 "[PERSON_NAME]" at bounding box center [280, 372] width 72 height 14
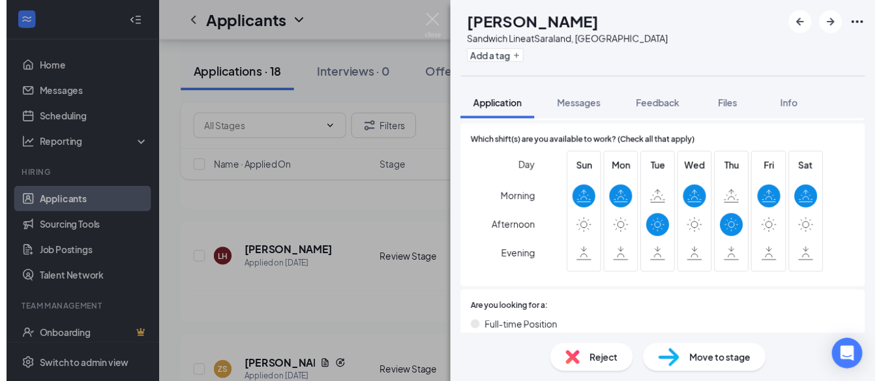
scroll to position [809, 0]
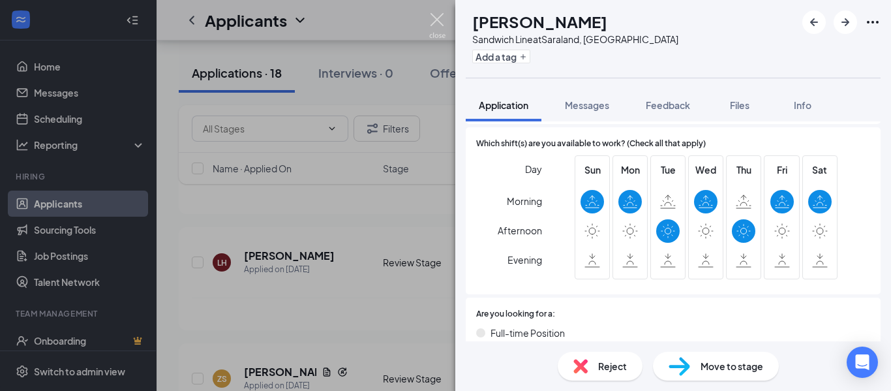
click at [438, 27] on img at bounding box center [437, 25] width 16 height 25
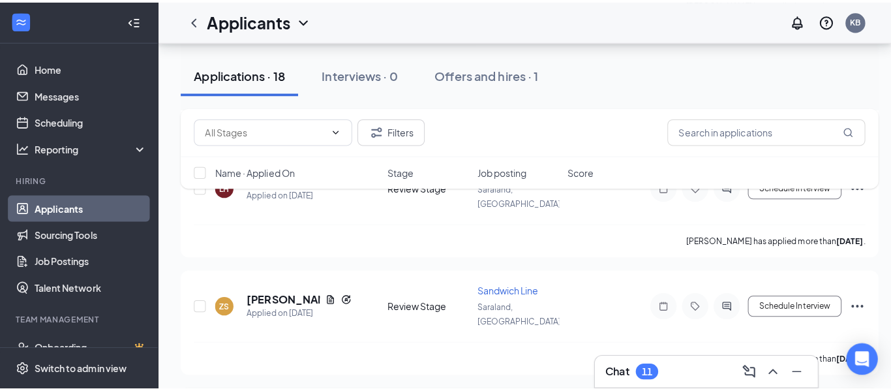
scroll to position [1353, 0]
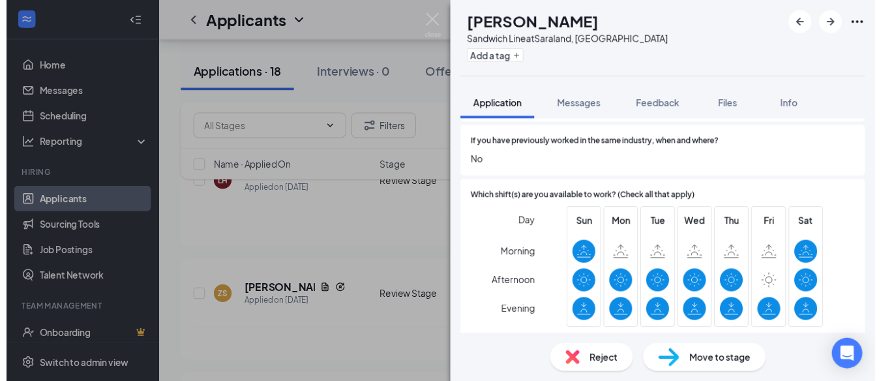
scroll to position [717, 0]
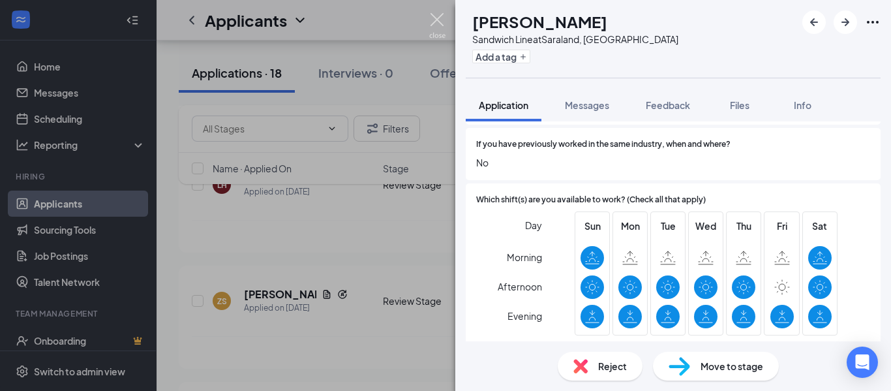
click at [433, 24] on img at bounding box center [437, 25] width 16 height 25
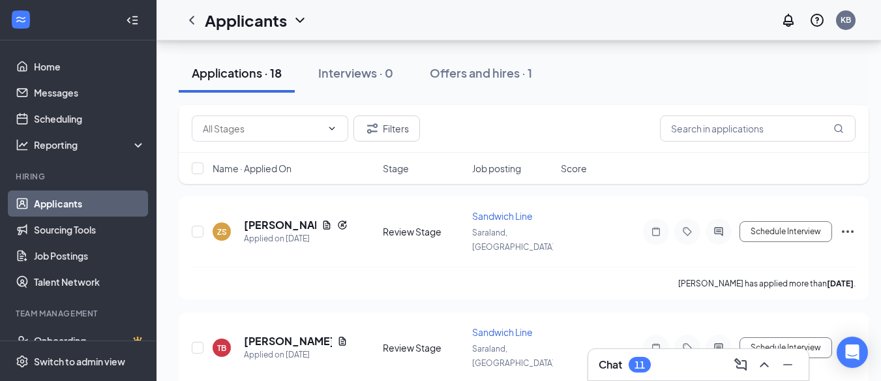
scroll to position [1426, 1]
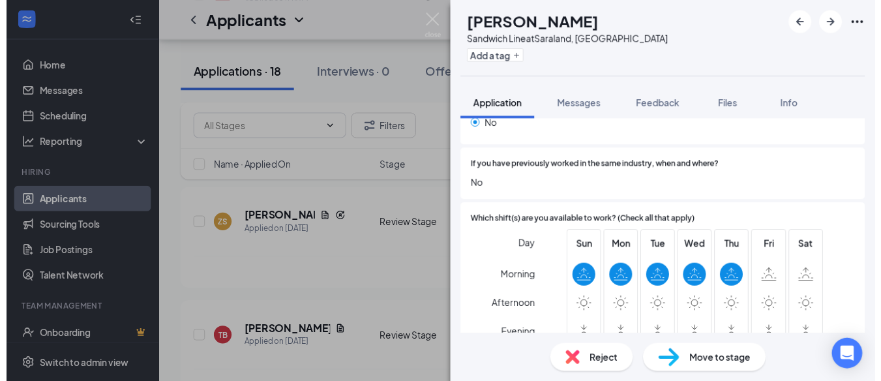
scroll to position [658, 0]
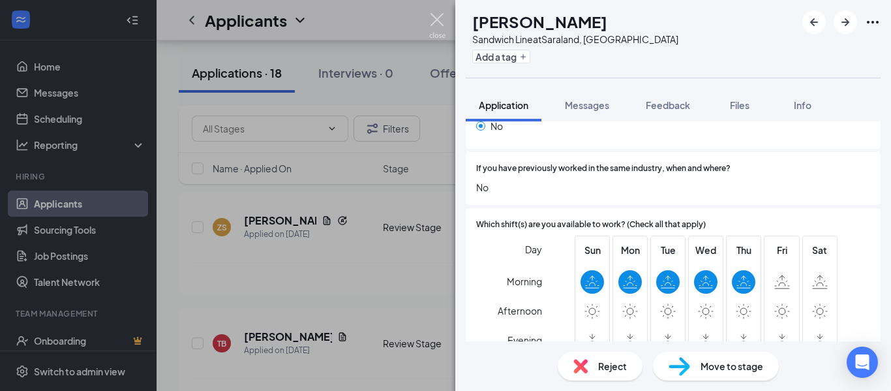
click at [437, 19] on img at bounding box center [437, 25] width 16 height 25
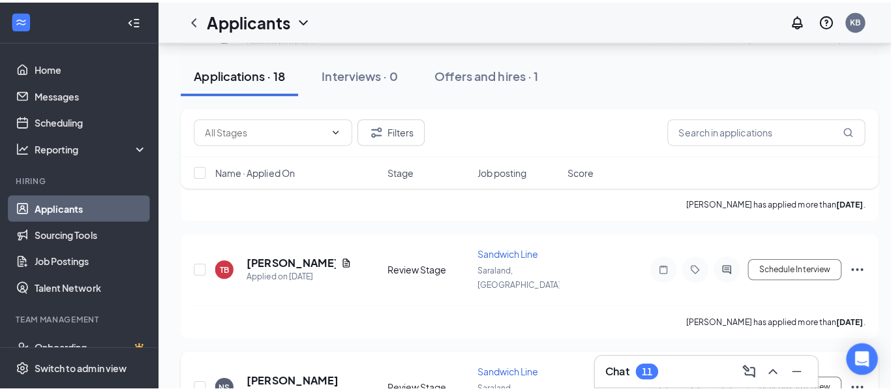
scroll to position [1507, 0]
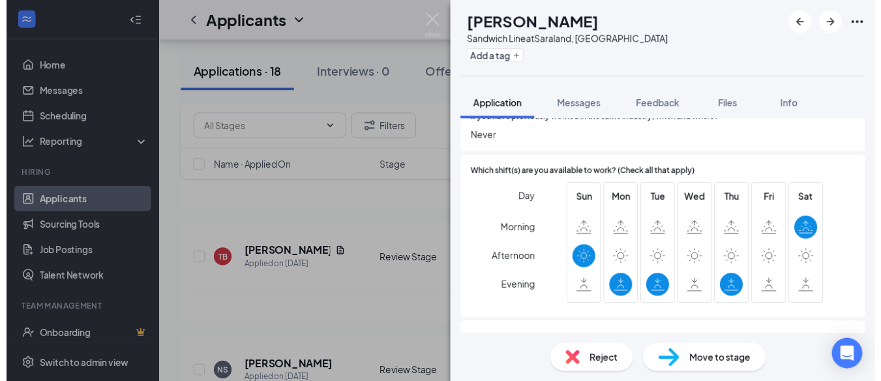
scroll to position [787, 0]
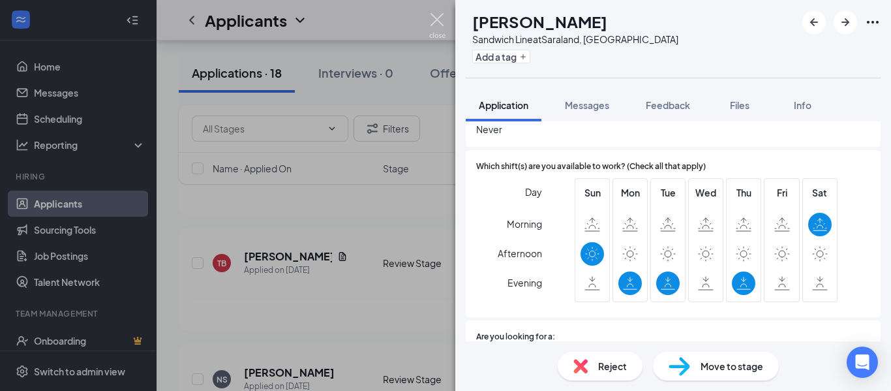
click at [439, 17] on img at bounding box center [437, 25] width 16 height 25
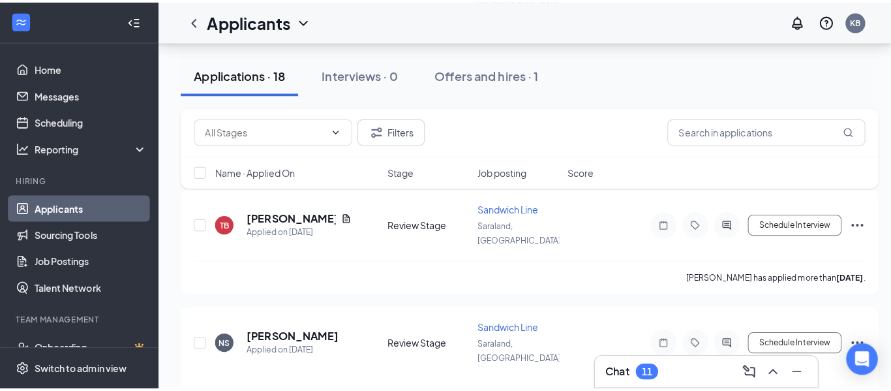
scroll to position [1625, 0]
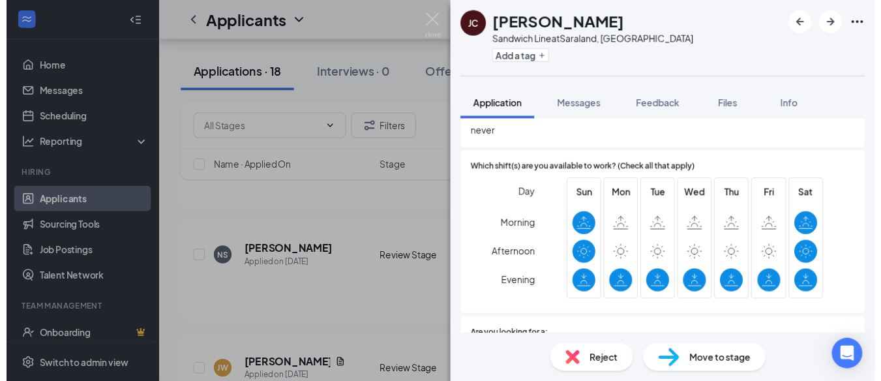
scroll to position [783, 0]
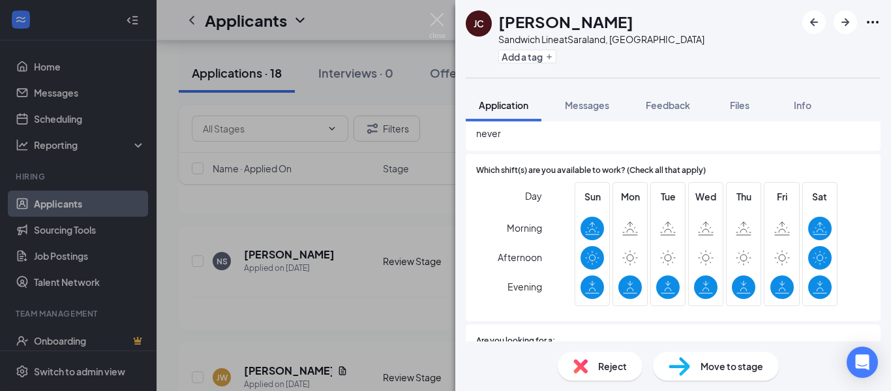
click at [447, 16] on div "JC [PERSON_NAME] Sandwich Line at [GEOGRAPHIC_DATA], [GEOGRAPHIC_DATA] Add a ta…" at bounding box center [445, 195] width 891 height 391
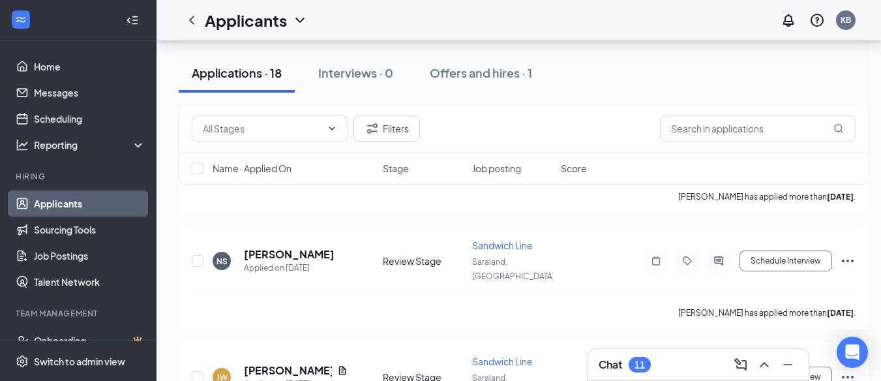
click at [440, 15] on div "Applicants KB" at bounding box center [519, 20] width 725 height 40
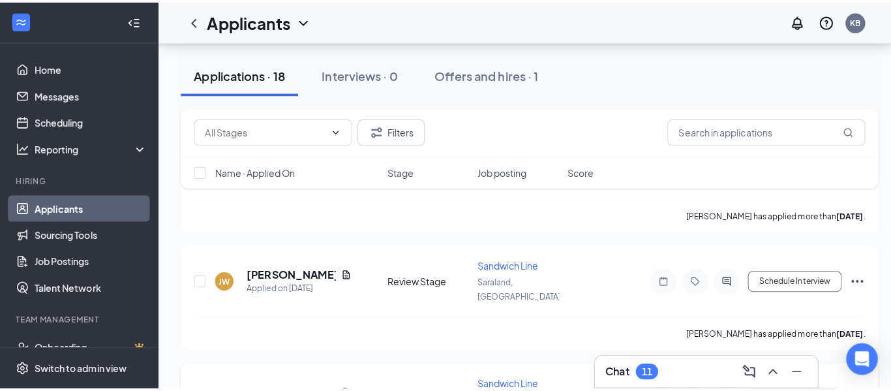
scroll to position [1727, 0]
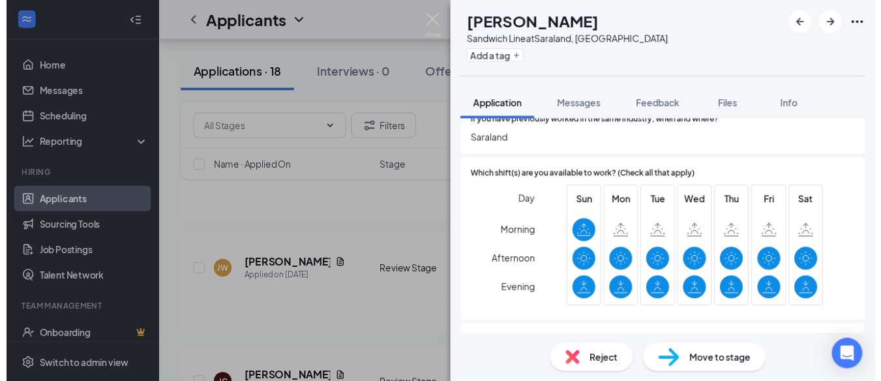
scroll to position [776, 0]
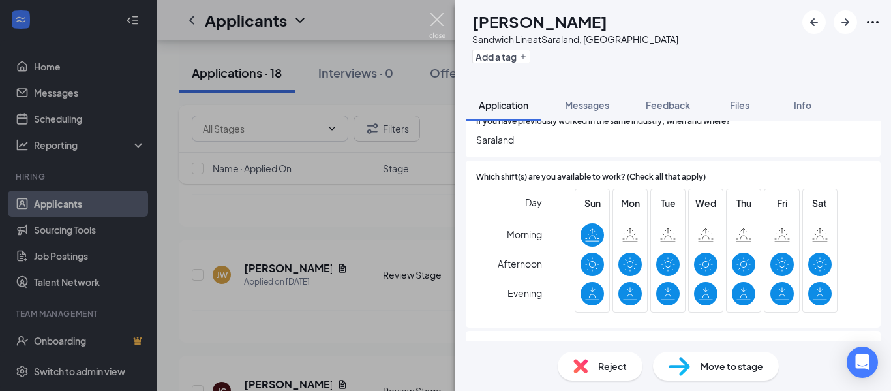
click at [440, 16] on img at bounding box center [437, 25] width 16 height 25
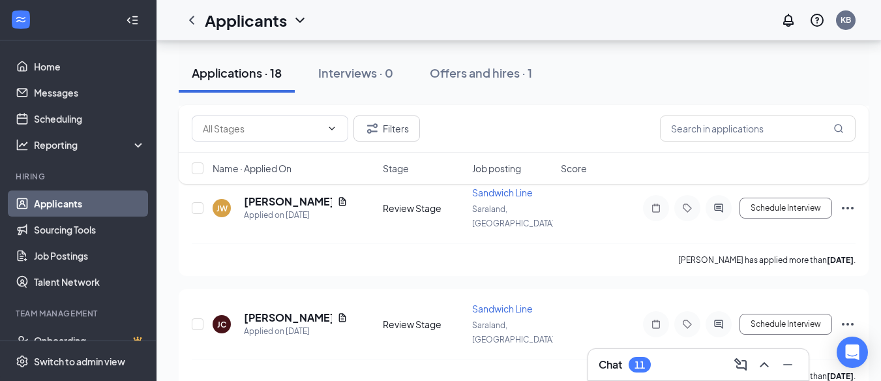
scroll to position [1794, 0]
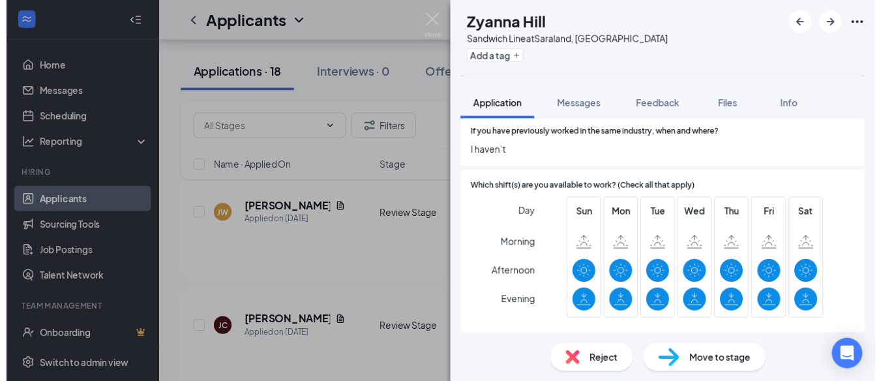
scroll to position [727, 0]
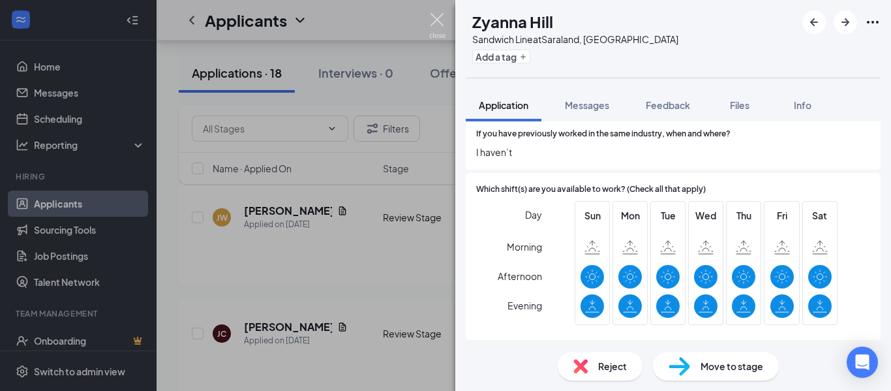
click at [442, 17] on img at bounding box center [437, 25] width 16 height 25
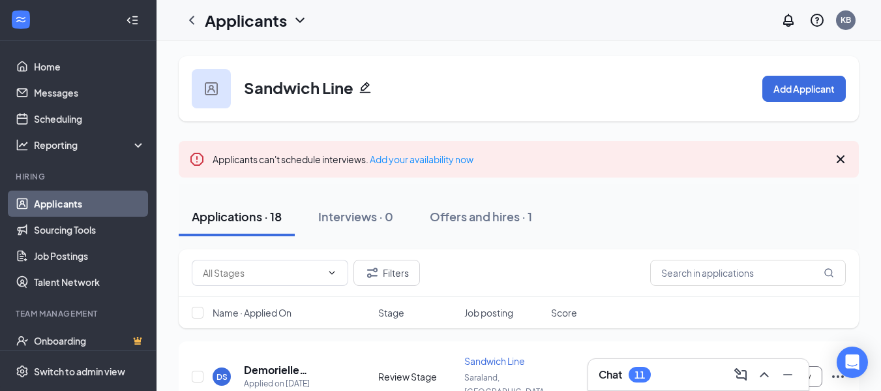
click at [843, 160] on icon "Cross" at bounding box center [841, 159] width 16 height 16
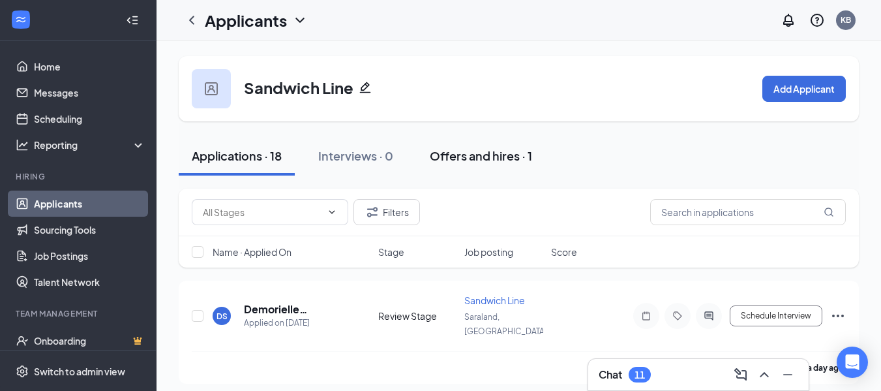
click at [508, 153] on div "Offers and hires · 1" at bounding box center [481, 155] width 102 height 16
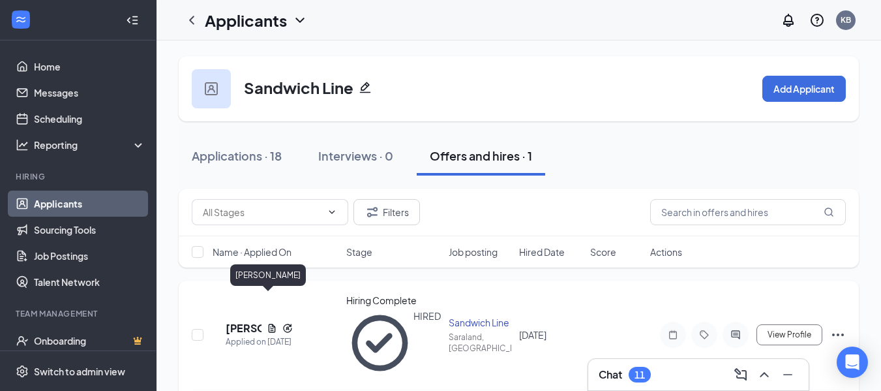
click at [250, 321] on h5 "[PERSON_NAME]" at bounding box center [244, 328] width 36 height 14
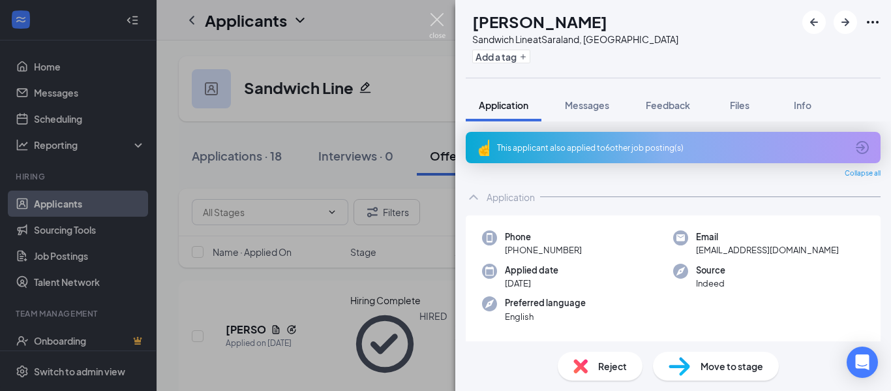
click at [434, 18] on img at bounding box center [437, 25] width 16 height 25
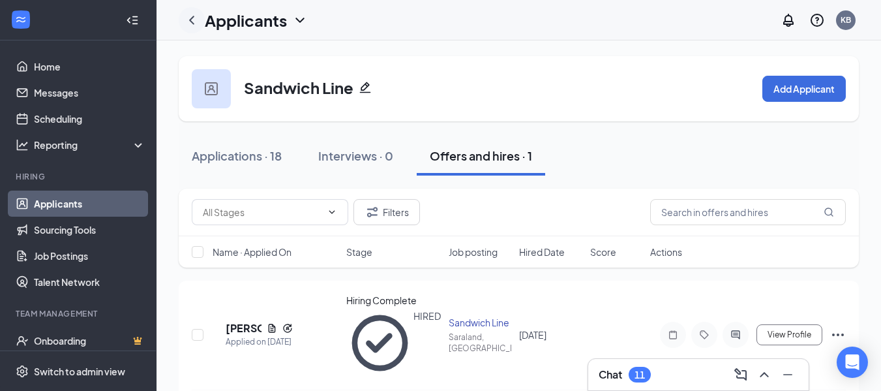
click at [192, 19] on icon "ChevronLeft" at bounding box center [192, 20] width 16 height 16
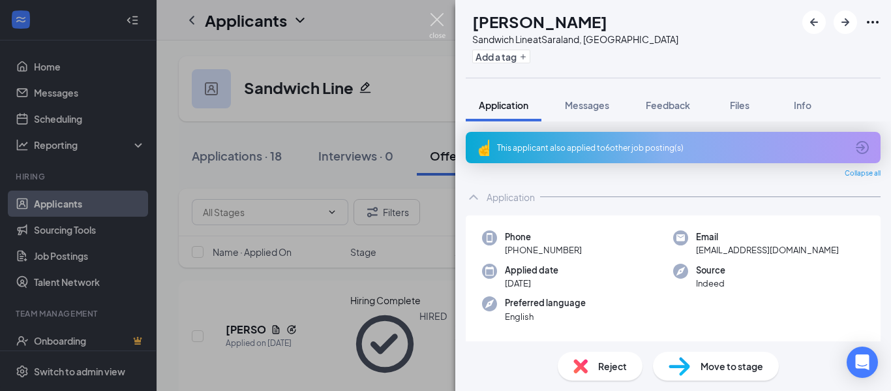
click at [431, 29] on img at bounding box center [437, 25] width 16 height 25
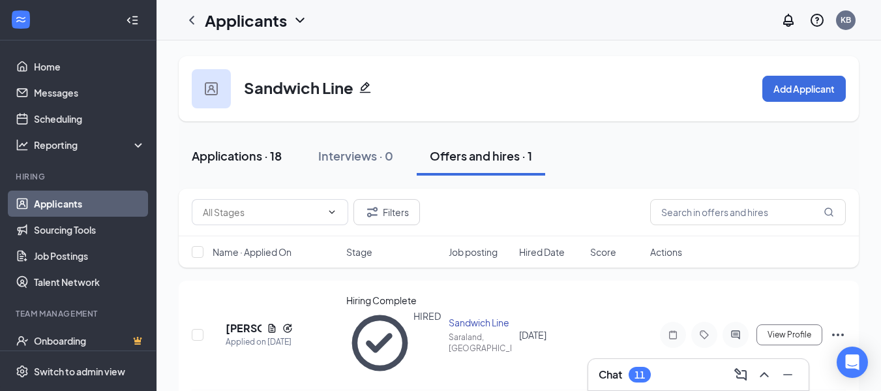
click at [226, 159] on div "Applications · 18" at bounding box center [237, 155] width 90 height 16
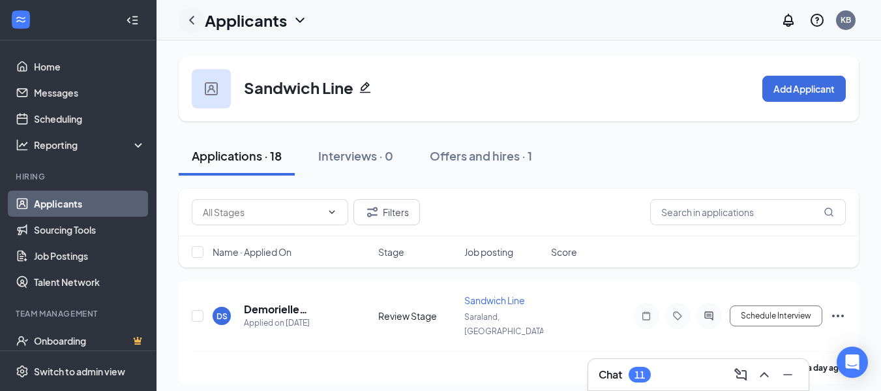
click at [187, 17] on icon "ChevronLeft" at bounding box center [192, 20] width 16 height 16
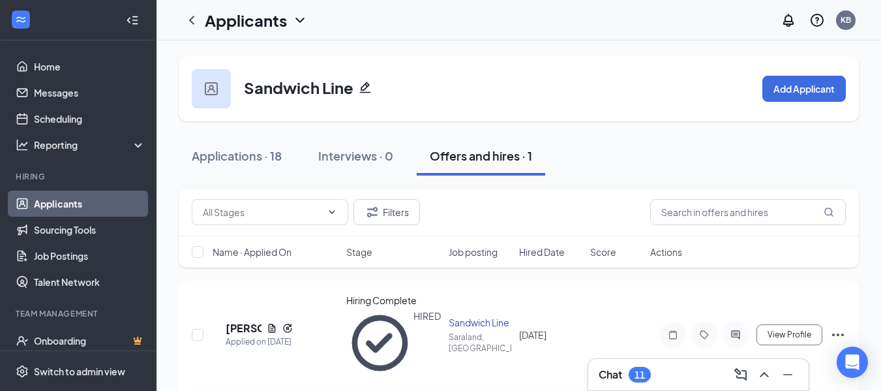
click at [220, 74] on div at bounding box center [211, 88] width 39 height 39
click at [189, 21] on icon "ChevronLeft" at bounding box center [192, 20] width 16 height 16
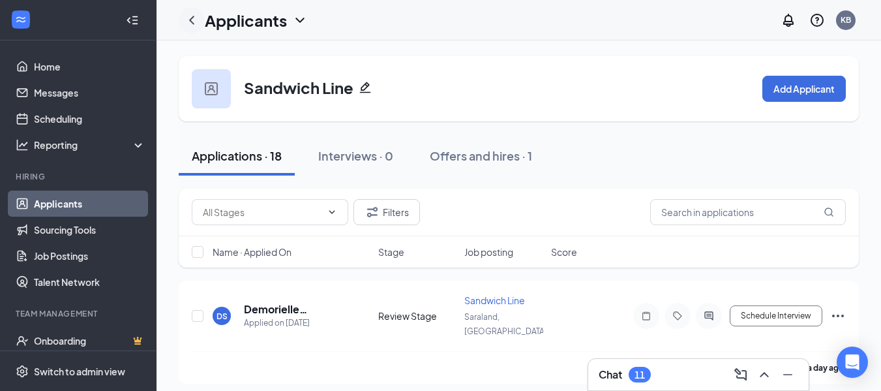
click at [194, 23] on icon "ChevronLeft" at bounding box center [192, 20] width 16 height 16
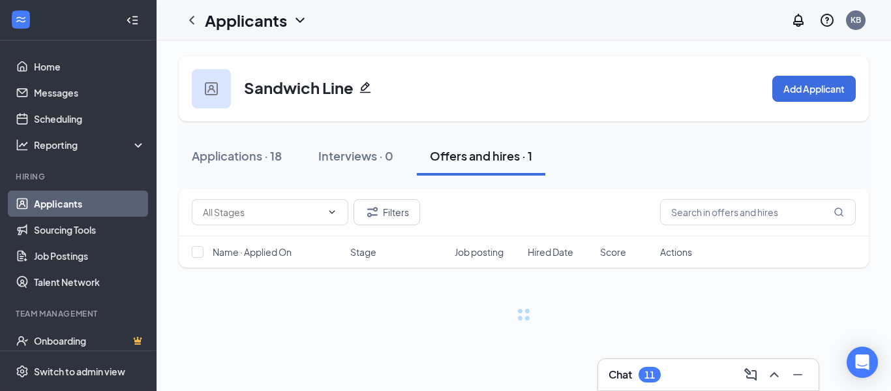
click at [117, 199] on link "Applicants" at bounding box center [90, 203] width 112 height 26
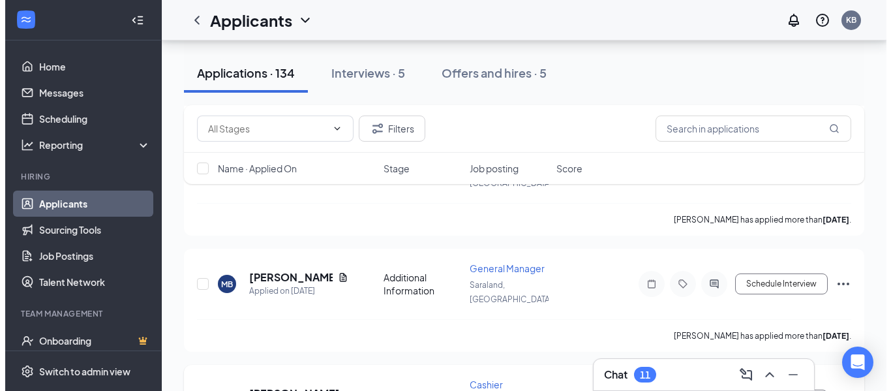
scroll to position [300, 0]
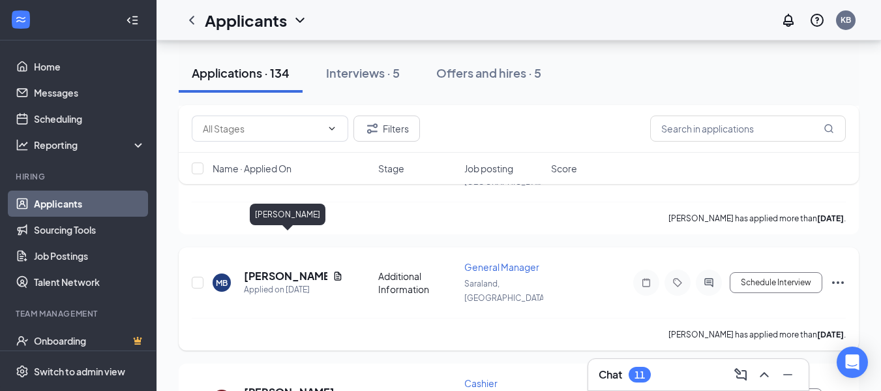
click at [312, 269] on h5 "[PERSON_NAME]" at bounding box center [285, 276] width 83 height 14
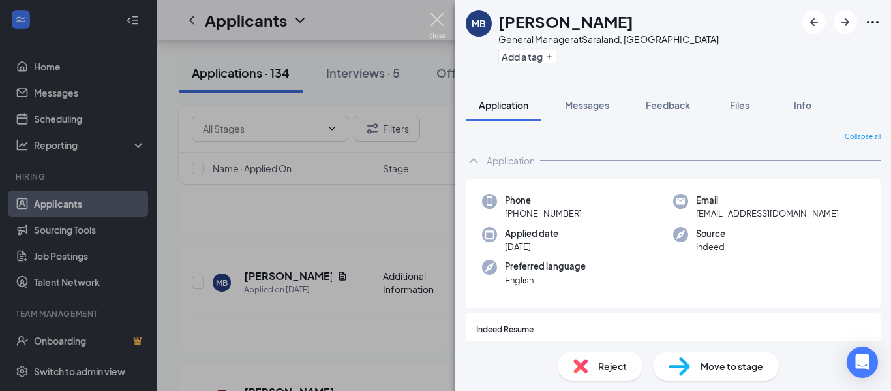
click at [437, 25] on img at bounding box center [437, 25] width 16 height 25
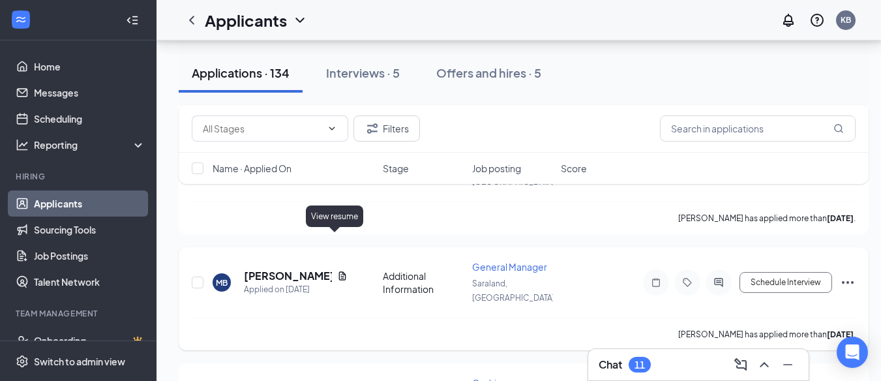
click at [338, 271] on icon "Document" at bounding box center [342, 276] width 10 height 10
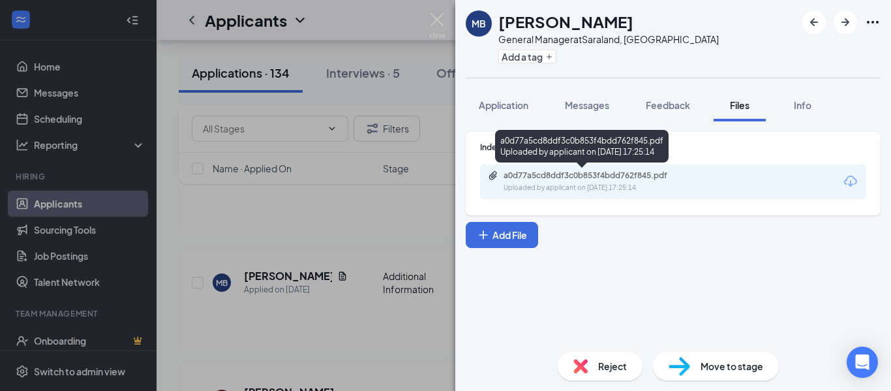
click at [565, 179] on div "a0d77a5cd8ddf3c0b853f4bdd762f845.pdf" at bounding box center [595, 175] width 183 height 10
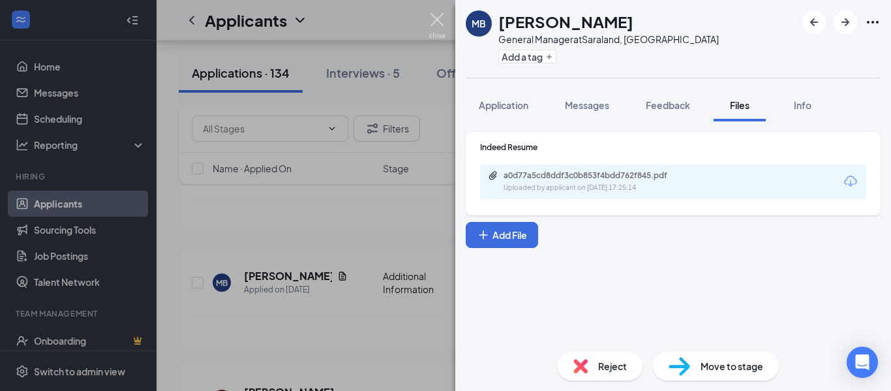
click at [438, 22] on img at bounding box center [437, 25] width 16 height 25
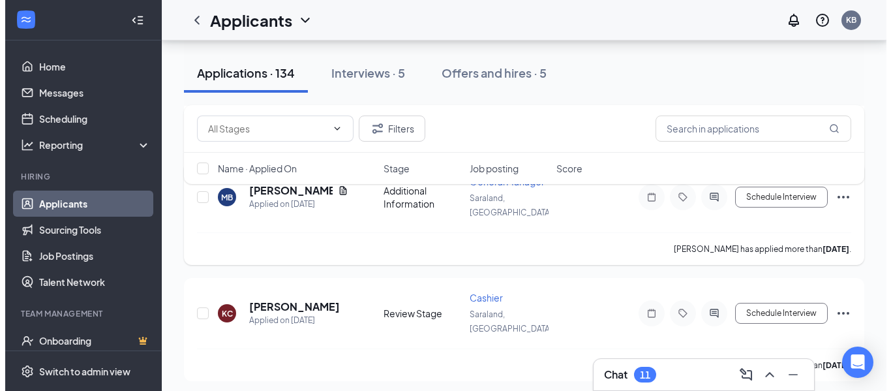
scroll to position [392, 0]
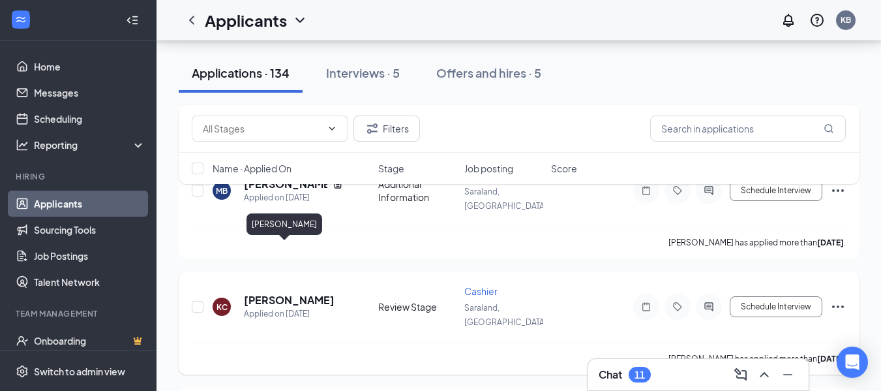
click at [275, 293] on h5 "[PERSON_NAME]" at bounding box center [289, 300] width 91 height 14
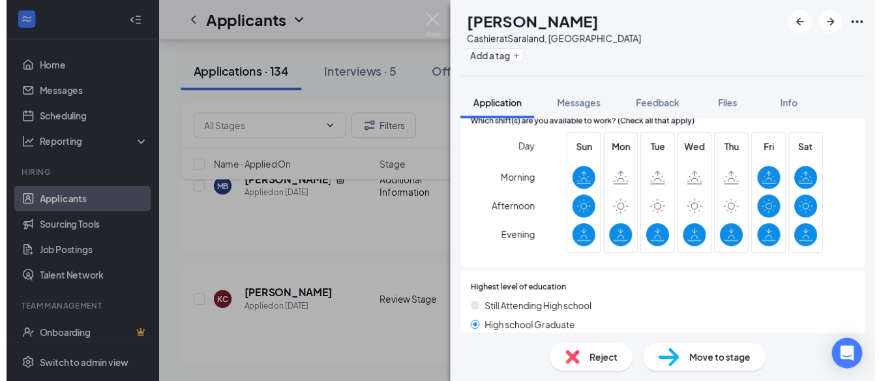
scroll to position [441, 0]
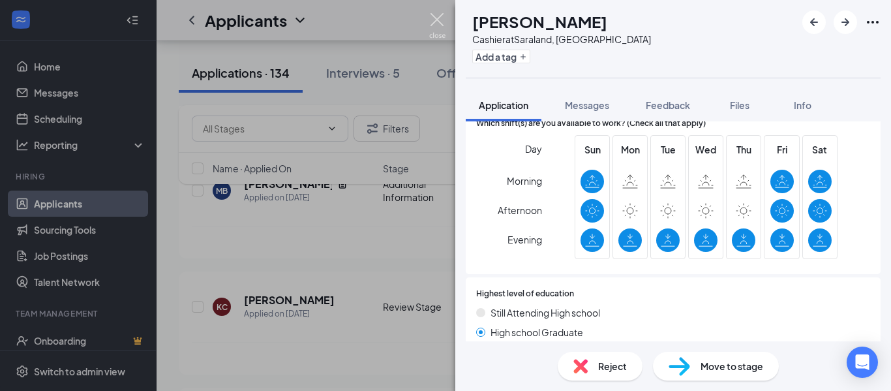
click at [444, 16] on img at bounding box center [437, 25] width 16 height 25
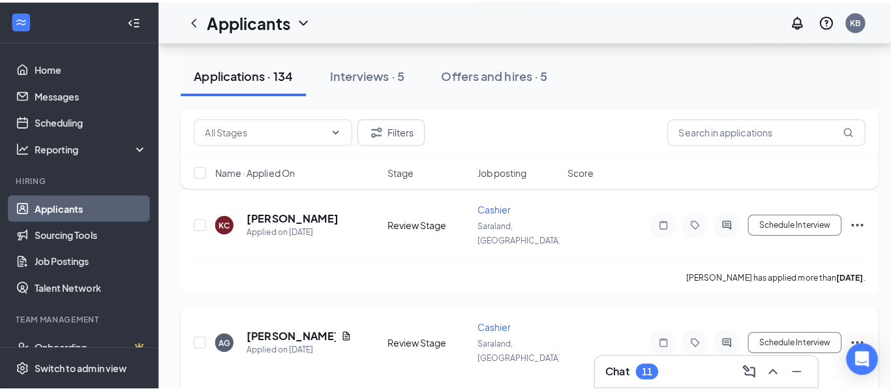
scroll to position [482, 0]
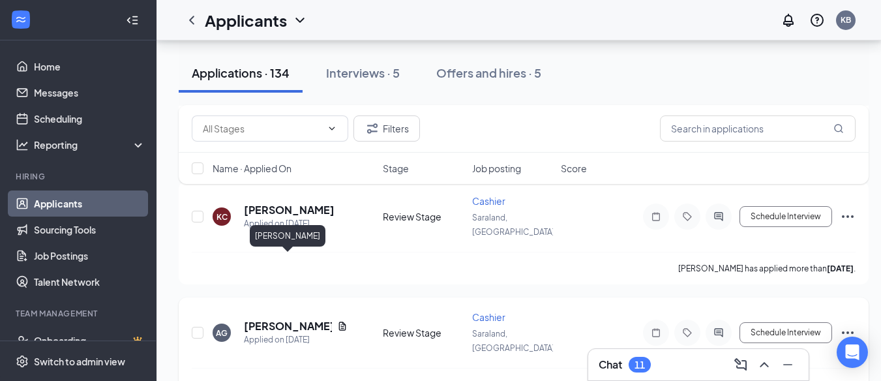
click at [318, 319] on h5 "[PERSON_NAME]" at bounding box center [288, 326] width 88 height 14
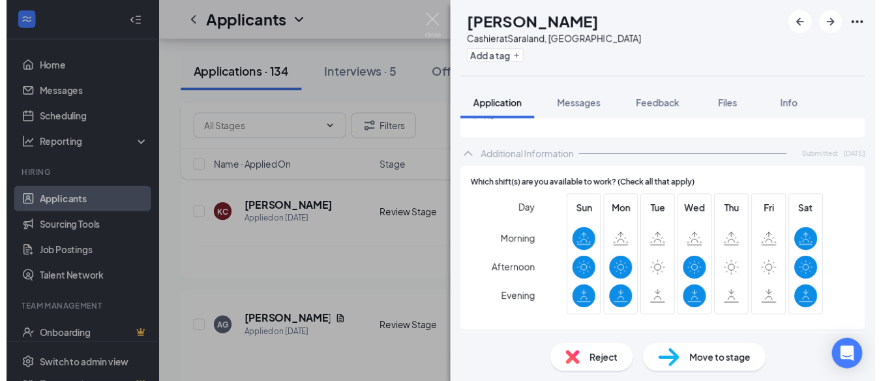
scroll to position [412, 0]
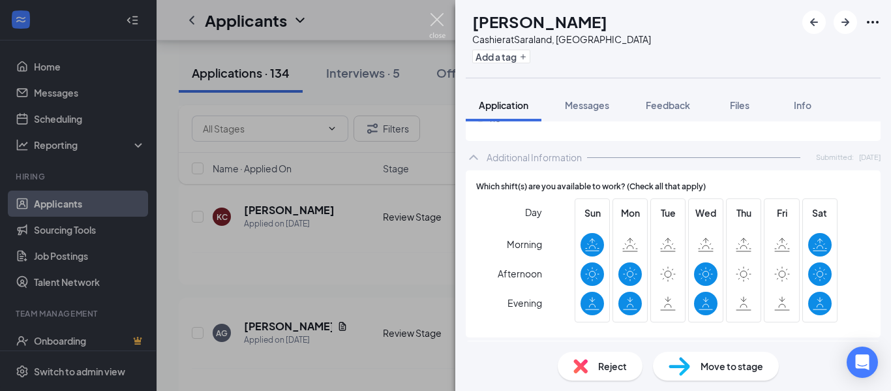
click at [440, 17] on img at bounding box center [437, 25] width 16 height 25
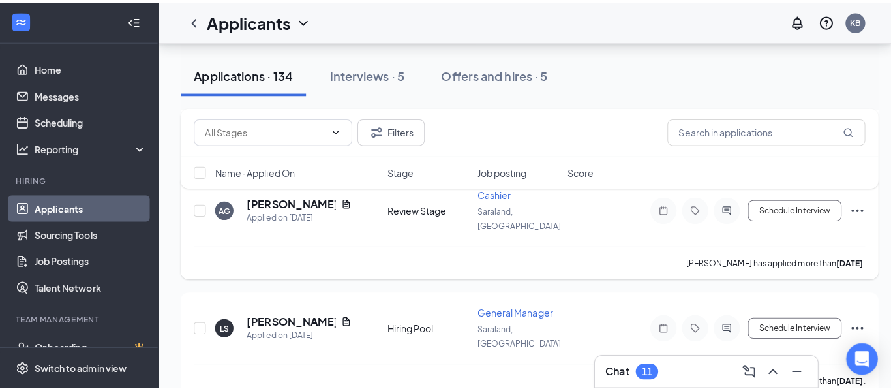
scroll to position [614, 0]
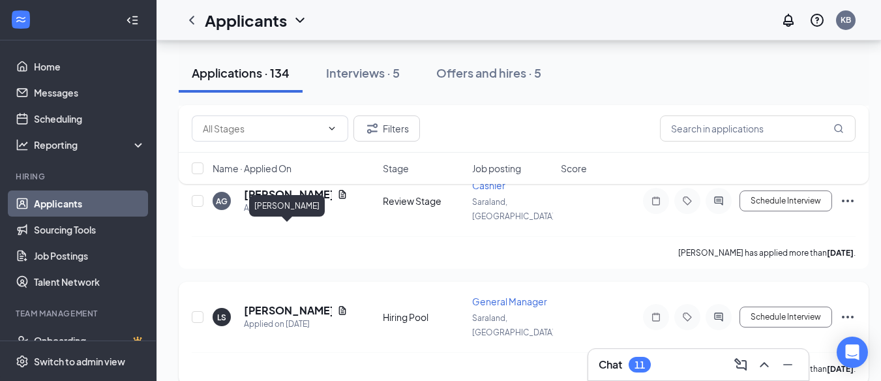
click at [291, 303] on h5 "[PERSON_NAME]" at bounding box center [288, 310] width 88 height 14
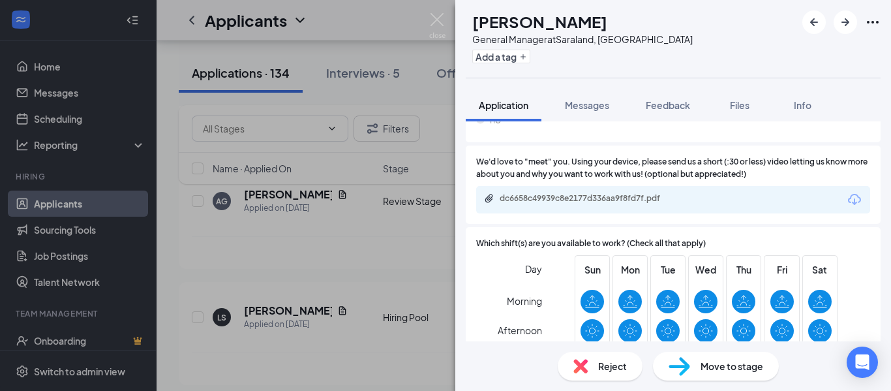
scroll to position [957, 0]
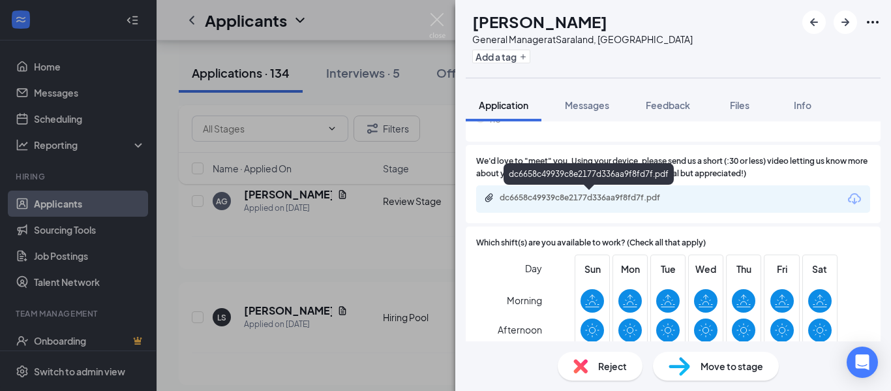
click at [636, 194] on div "dc6658c49939c8e2177d336aa9f8fd7f.pdf" at bounding box center [591, 197] width 183 height 10
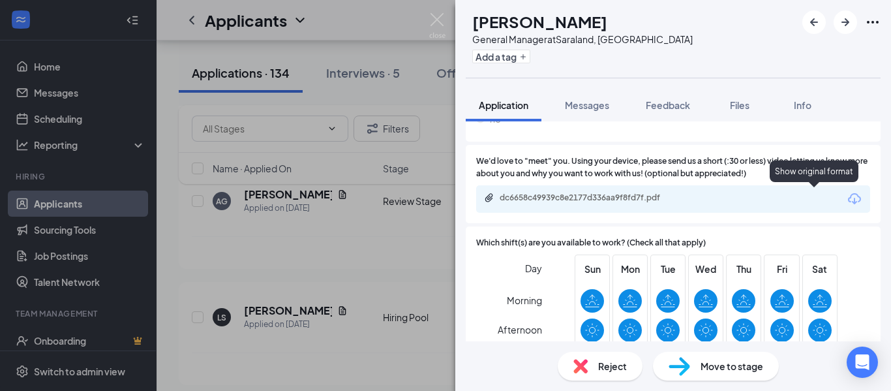
click at [842, 202] on icon "Link" at bounding box center [842, 198] width 0 height 17
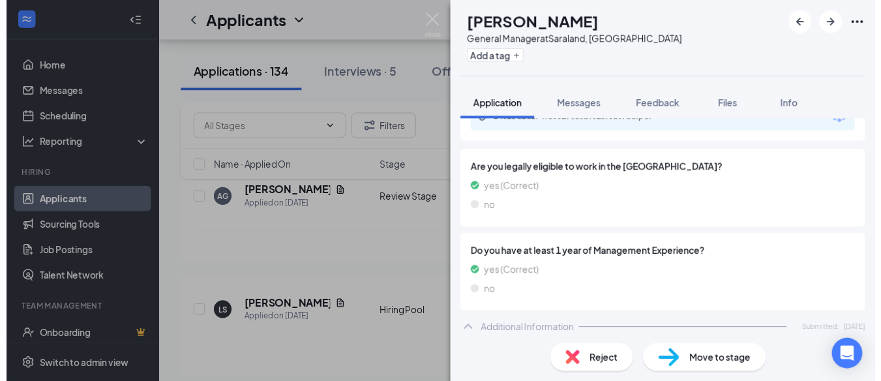
scroll to position [0, 0]
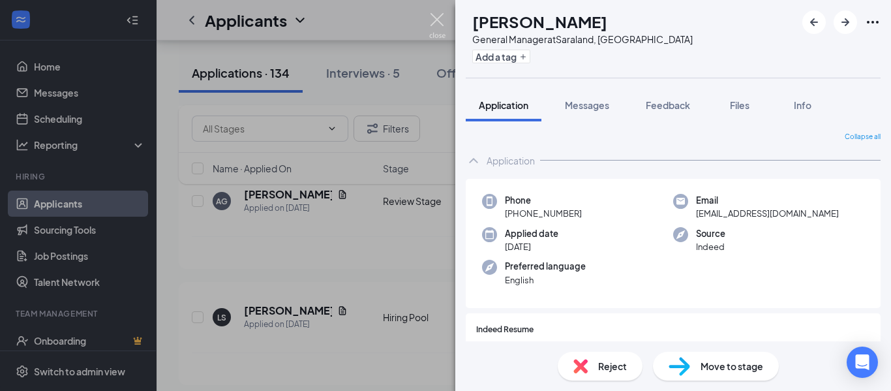
click at [434, 23] on img at bounding box center [437, 25] width 16 height 25
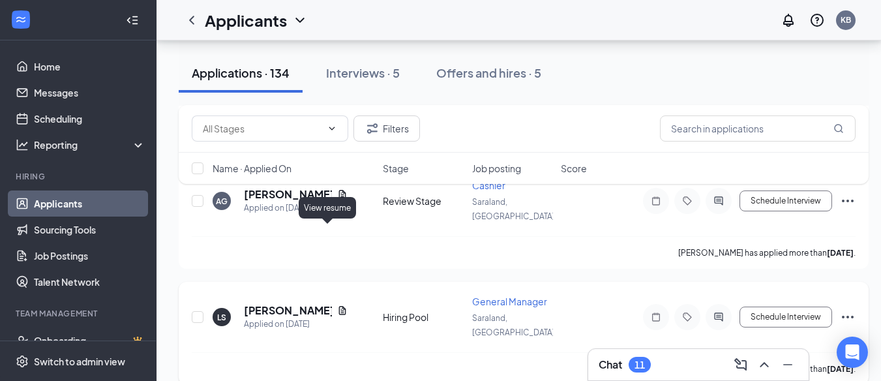
click at [337, 305] on icon "Document" at bounding box center [342, 310] width 10 height 10
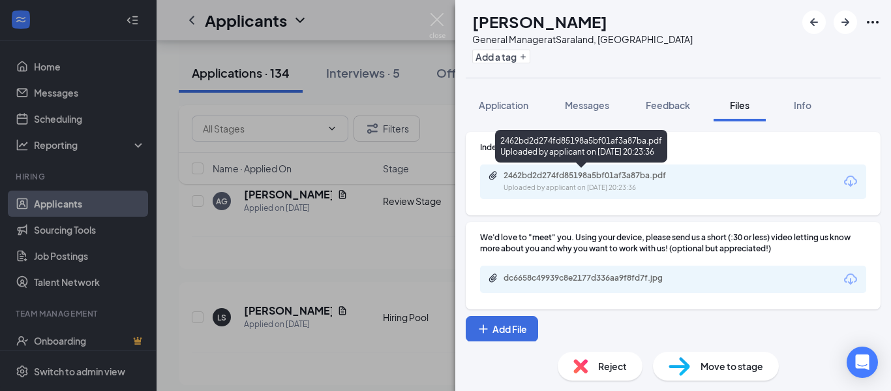
click at [629, 178] on div "2462bd2d274fd85198a5bf01af3a87ba.pdf" at bounding box center [595, 175] width 183 height 10
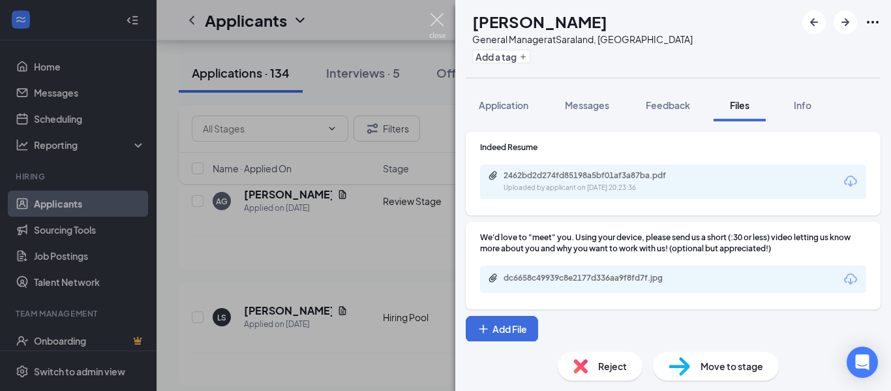
click at [435, 20] on img at bounding box center [437, 25] width 16 height 25
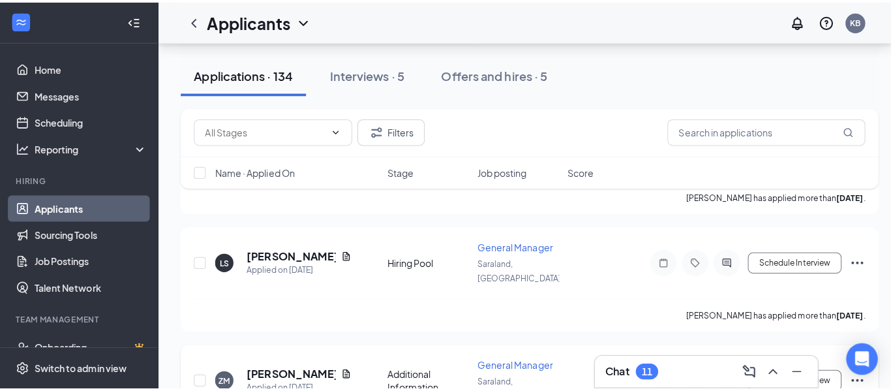
scroll to position [674, 0]
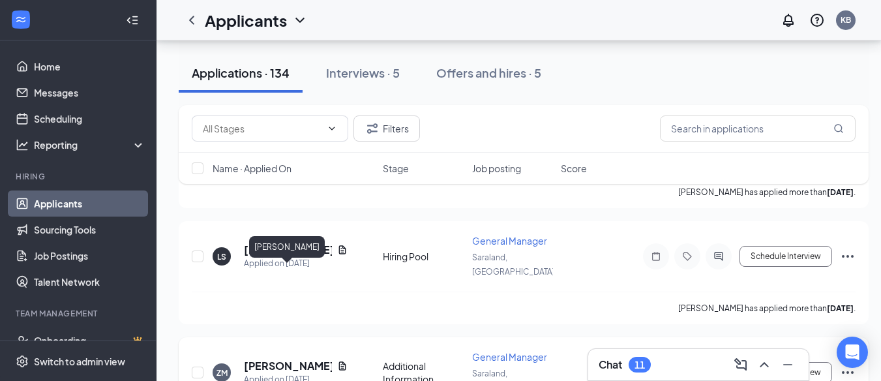
click at [297, 359] on h5 "[PERSON_NAME]" at bounding box center [288, 366] width 88 height 14
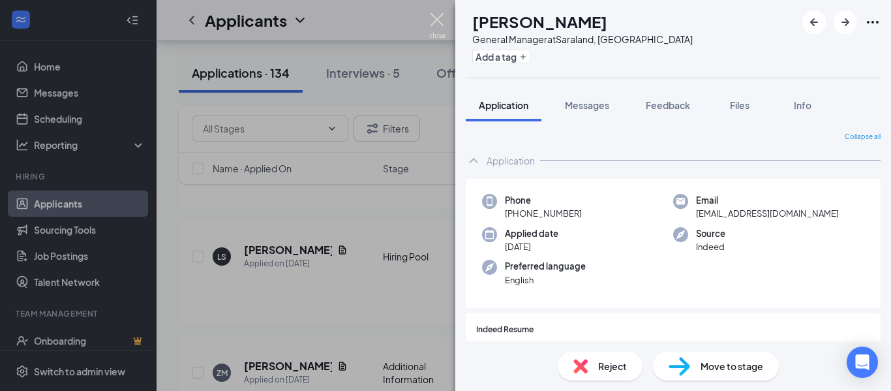
click at [429, 19] on img at bounding box center [437, 25] width 16 height 25
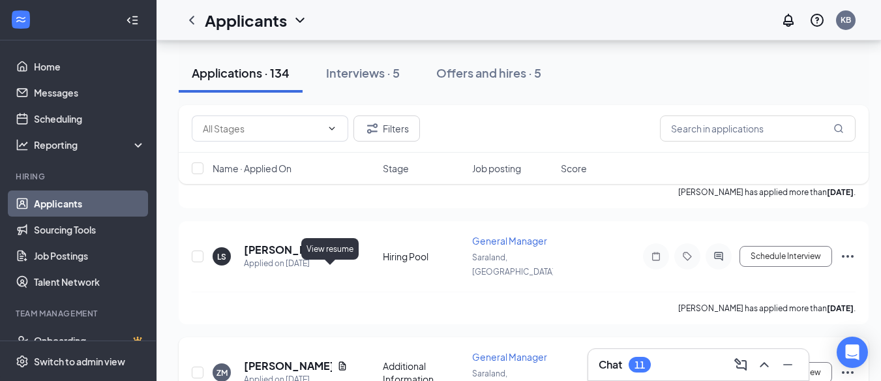
click at [339, 361] on icon "Document" at bounding box center [342, 365] width 7 height 8
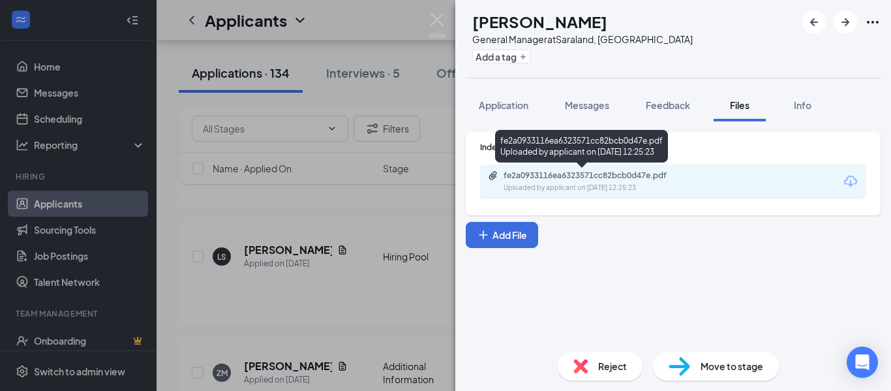
click at [649, 173] on div "fe2a0933116ea6323571cc82bcb0d47e.pdf" at bounding box center [595, 175] width 183 height 10
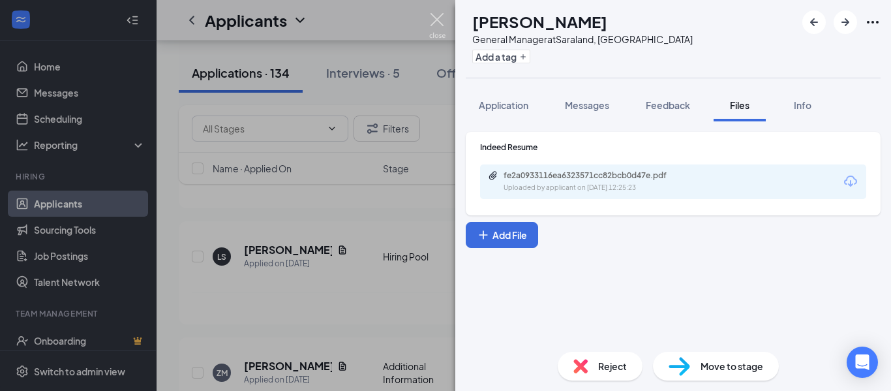
click at [439, 22] on img at bounding box center [437, 25] width 16 height 25
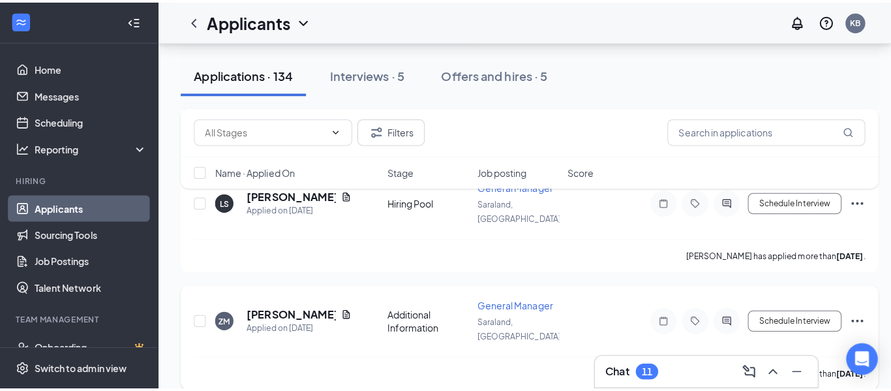
scroll to position [776, 0]
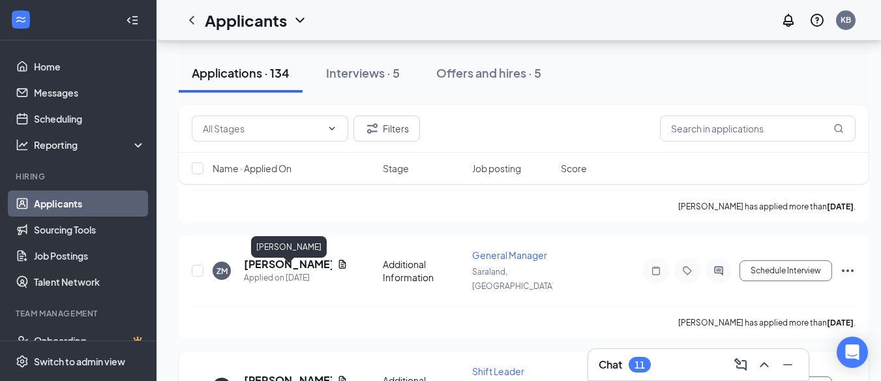
click at [267, 373] on h5 "[PERSON_NAME]" at bounding box center [288, 380] width 88 height 14
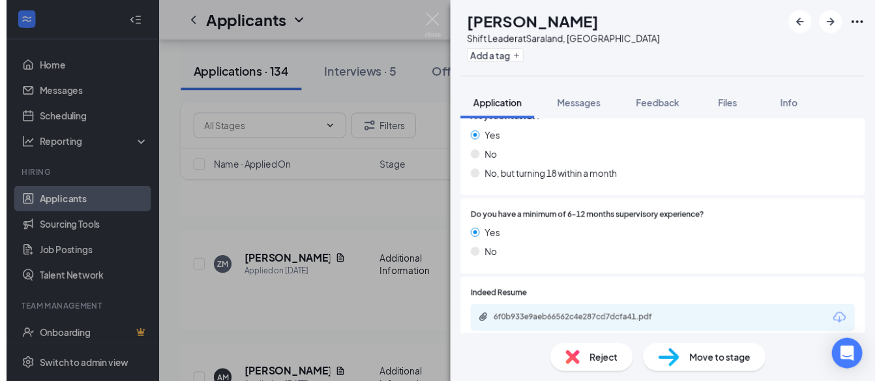
scroll to position [373, 0]
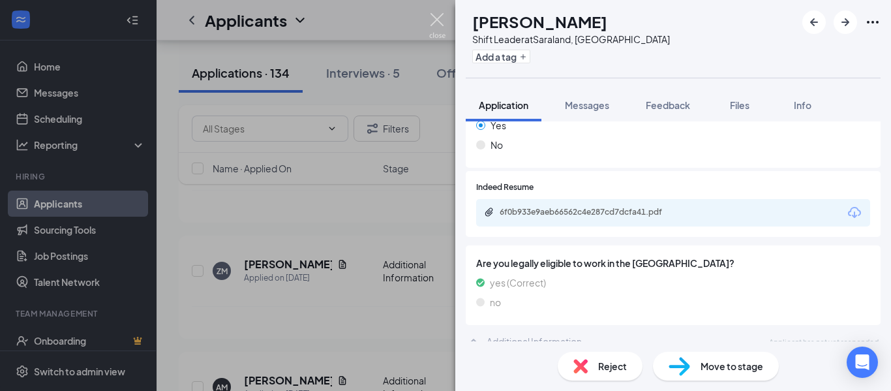
click at [440, 14] on img at bounding box center [437, 25] width 16 height 25
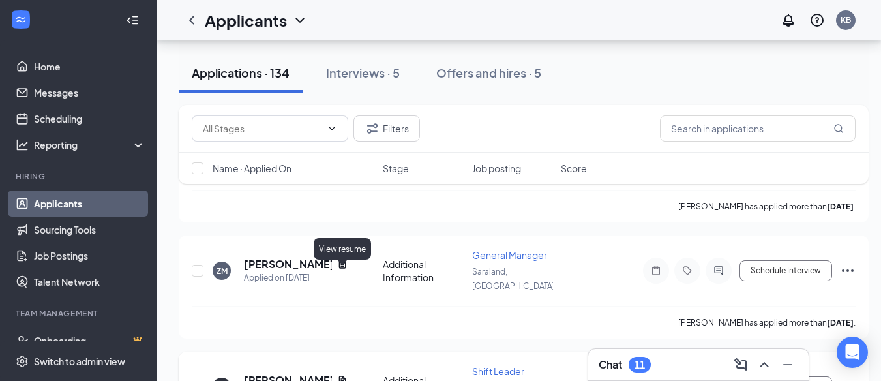
click at [341, 376] on icon "Document" at bounding box center [342, 380] width 7 height 8
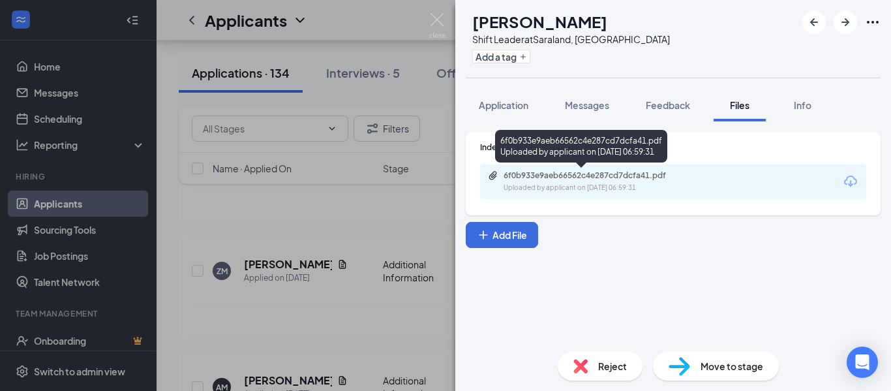
click at [630, 179] on div "6f0b933e9aeb66562c4e287cd7dcfa41.pdf" at bounding box center [595, 175] width 183 height 10
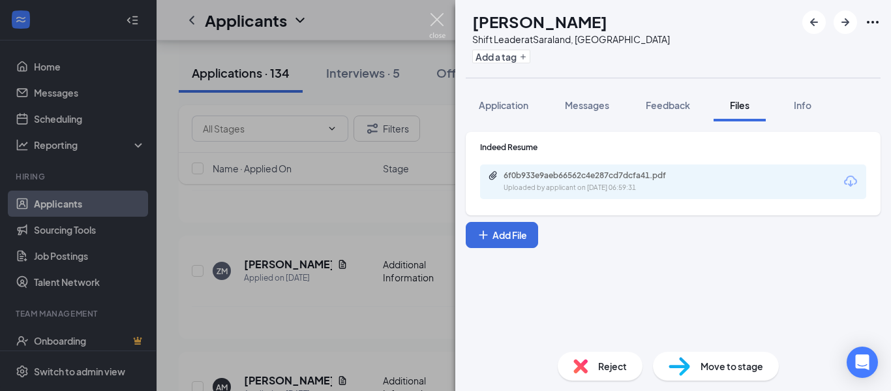
click at [432, 20] on img at bounding box center [437, 25] width 16 height 25
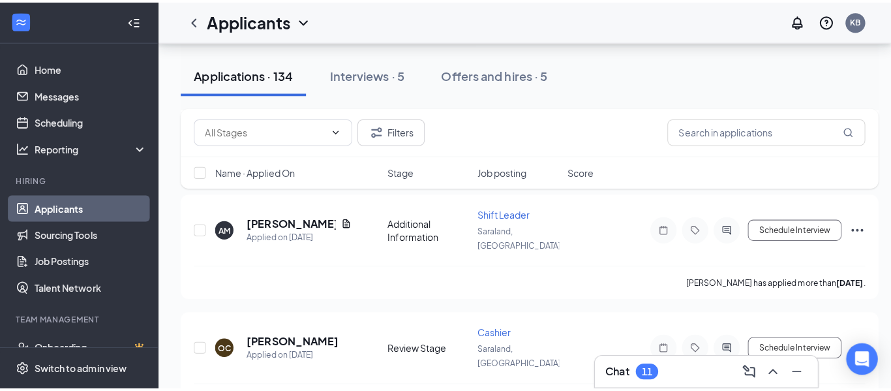
scroll to position [939, 0]
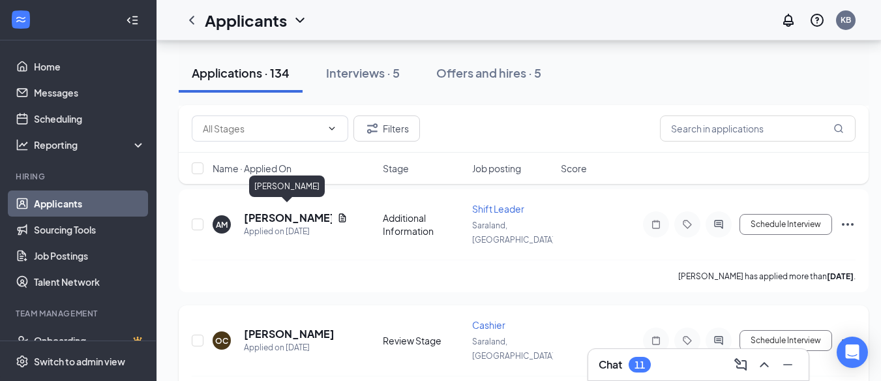
click at [312, 327] on h5 "[PERSON_NAME]" at bounding box center [289, 334] width 91 height 14
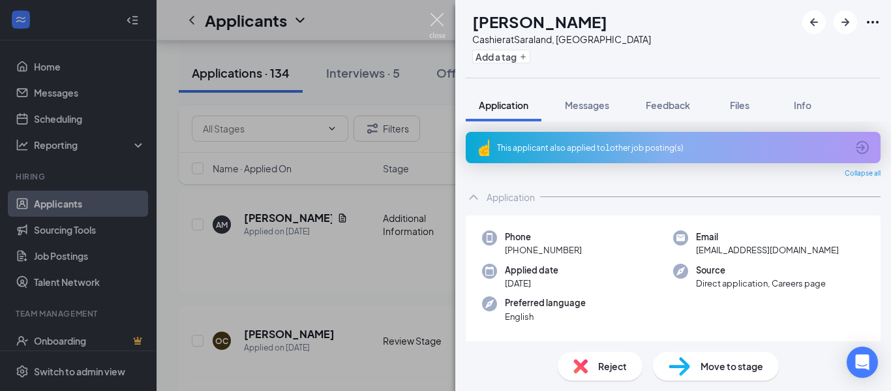
click at [441, 20] on img at bounding box center [437, 25] width 16 height 25
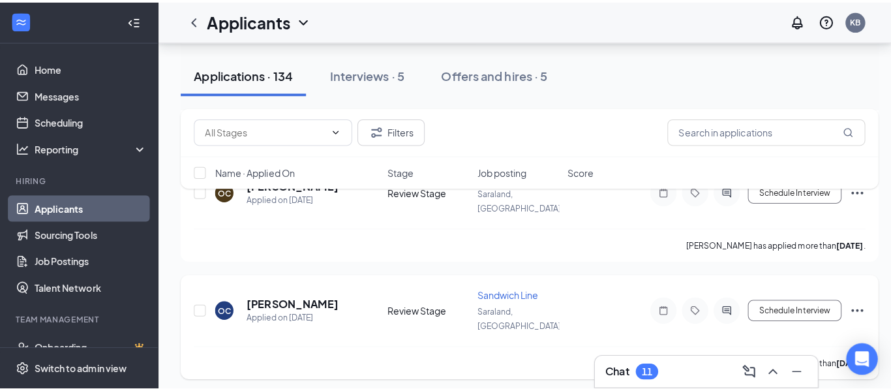
scroll to position [1091, 0]
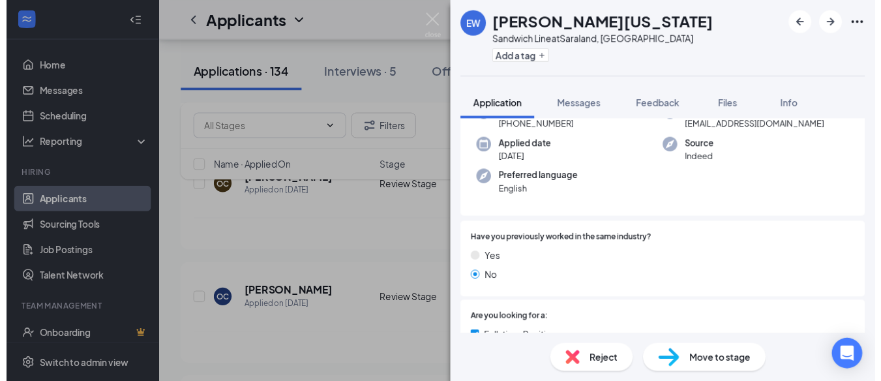
scroll to position [119, 0]
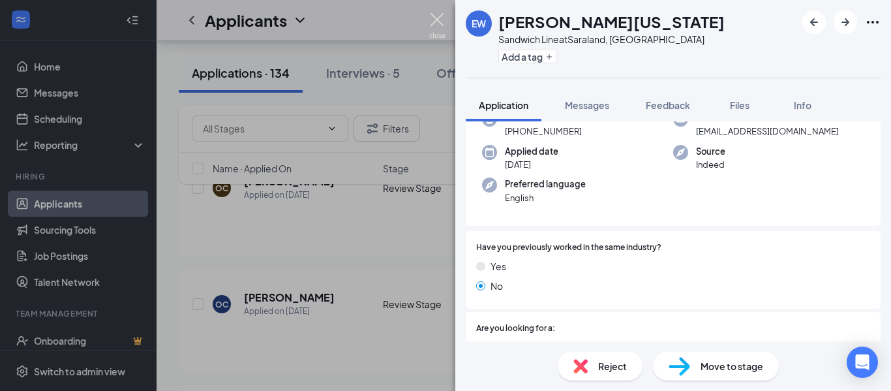
click at [436, 20] on img at bounding box center [437, 25] width 16 height 25
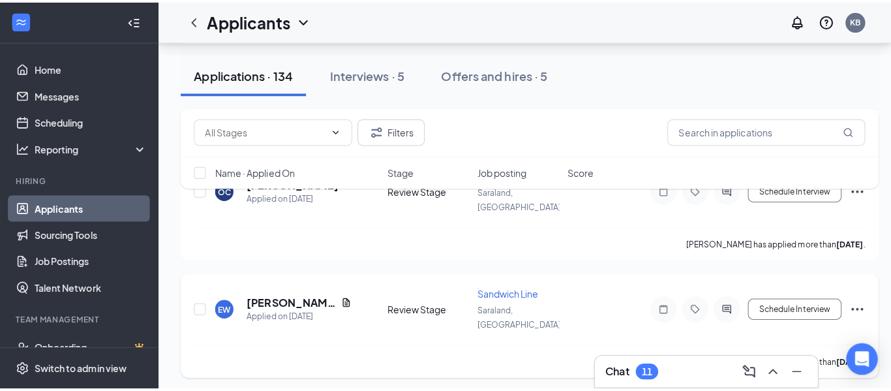
scroll to position [1245, 0]
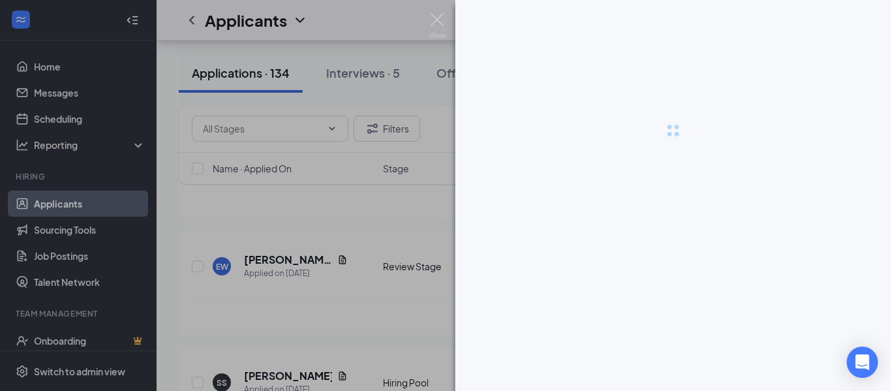
click at [647, 89] on div at bounding box center [673, 130] width 436 height 261
click at [276, 207] on div at bounding box center [445, 195] width 891 height 391
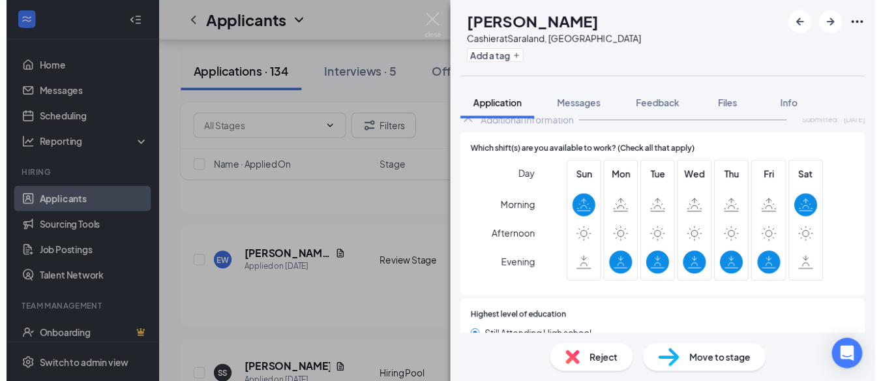
scroll to position [483, 0]
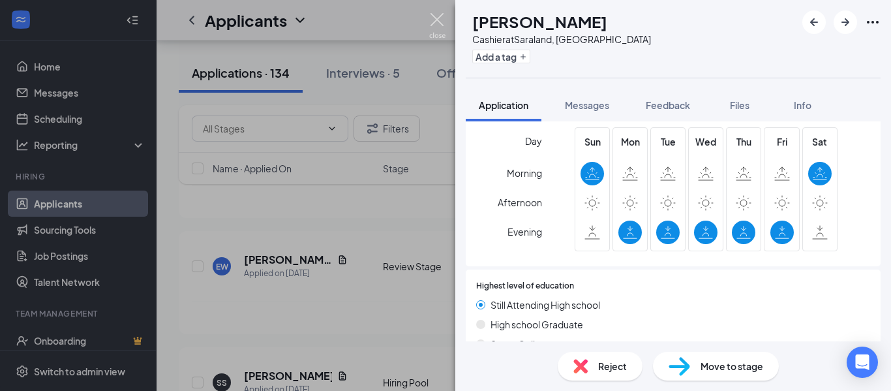
click at [440, 22] on img at bounding box center [437, 25] width 16 height 25
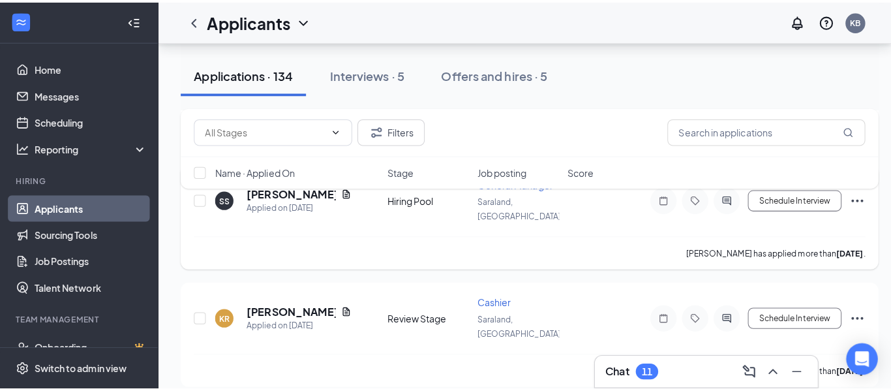
scroll to position [1432, 0]
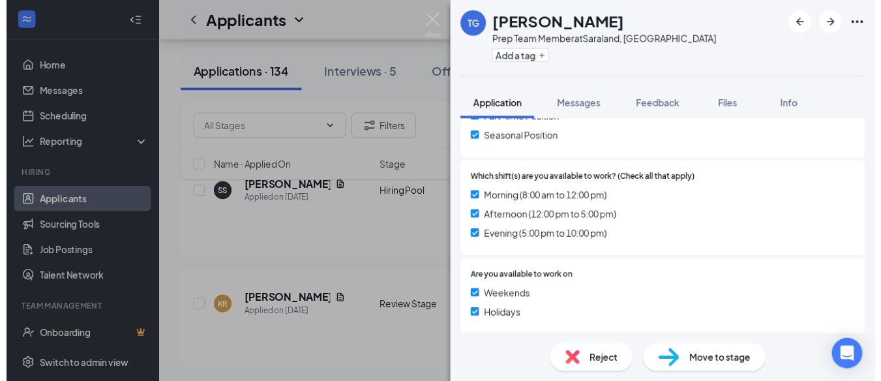
scroll to position [330, 0]
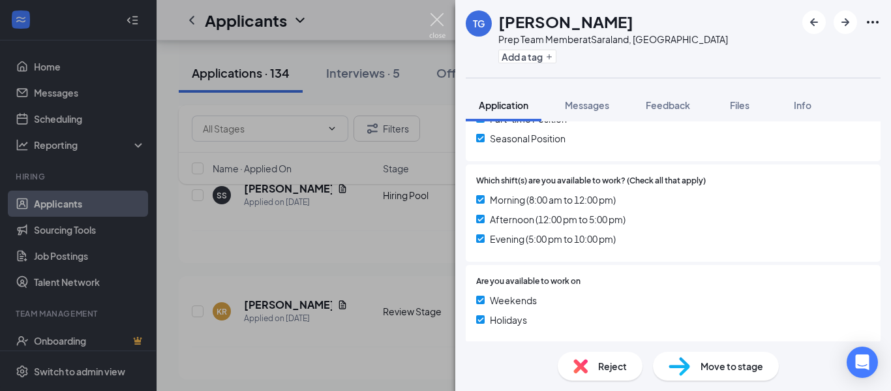
click at [442, 18] on img at bounding box center [437, 25] width 16 height 25
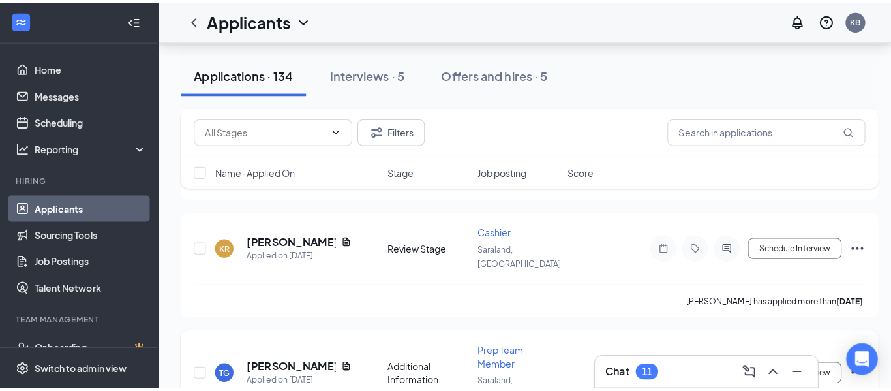
scroll to position [1516, 0]
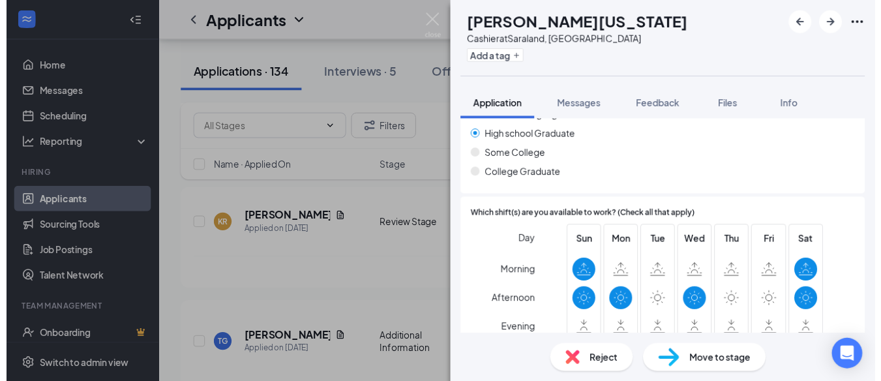
scroll to position [738, 0]
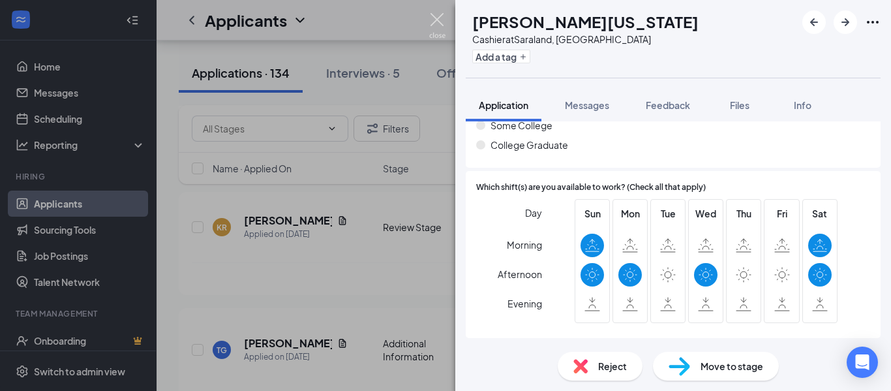
click at [438, 20] on img at bounding box center [437, 25] width 16 height 25
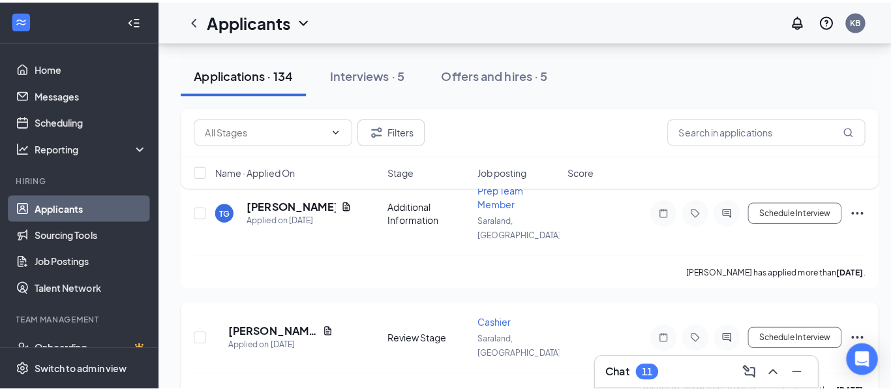
scroll to position [1669, 0]
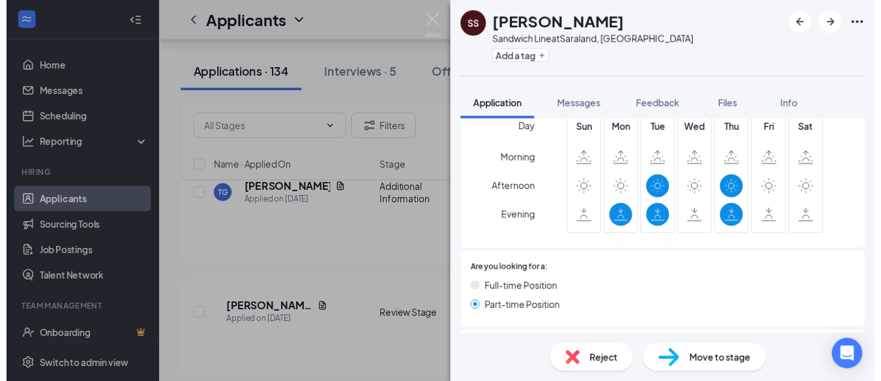
scroll to position [818, 0]
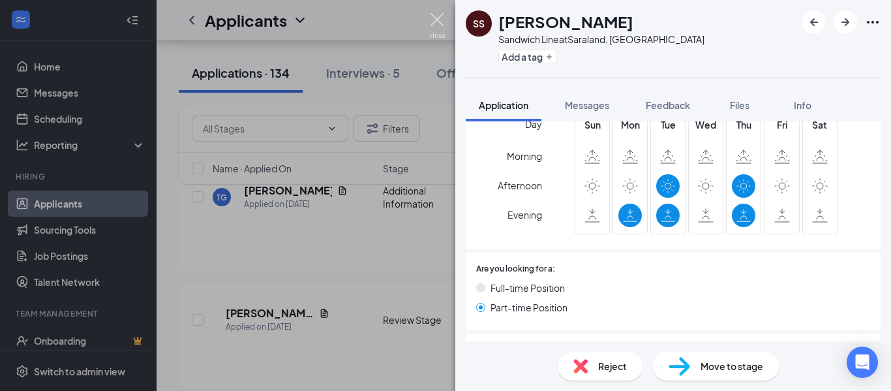
click at [439, 22] on img at bounding box center [437, 25] width 16 height 25
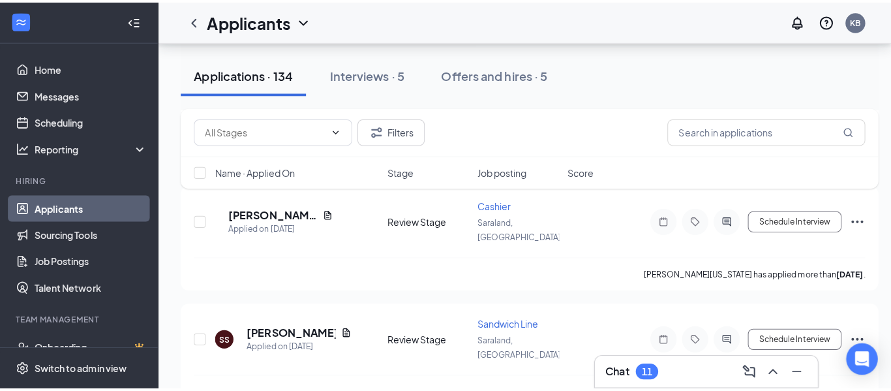
scroll to position [1773, 0]
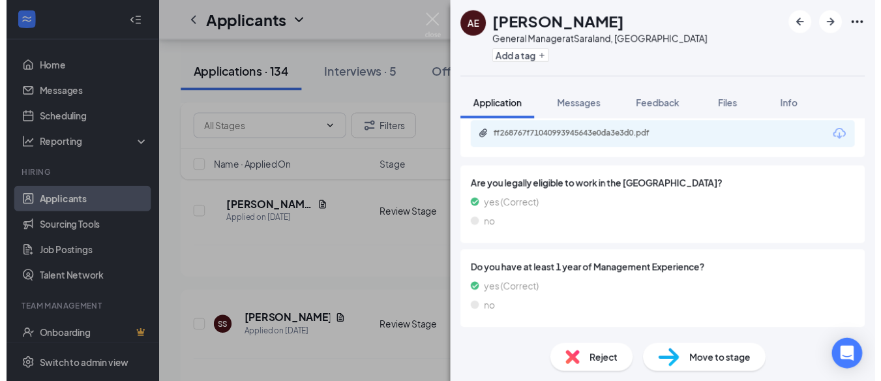
scroll to position [241, 0]
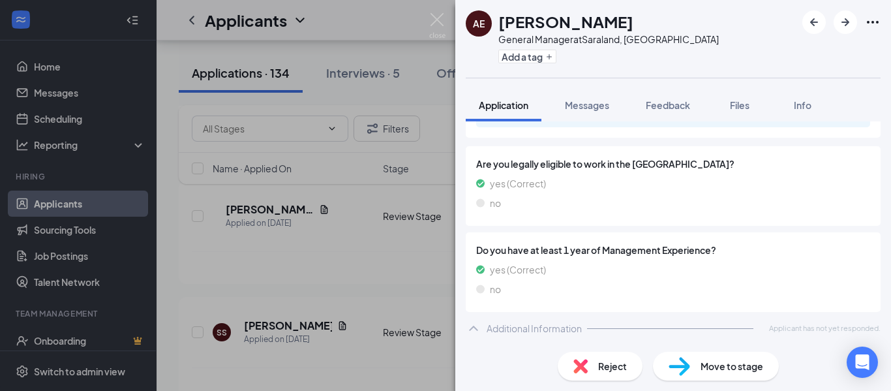
click at [436, 12] on div "AE [PERSON_NAME] General Manager at [GEOGRAPHIC_DATA], [GEOGRAPHIC_DATA] Add a …" at bounding box center [445, 195] width 891 height 391
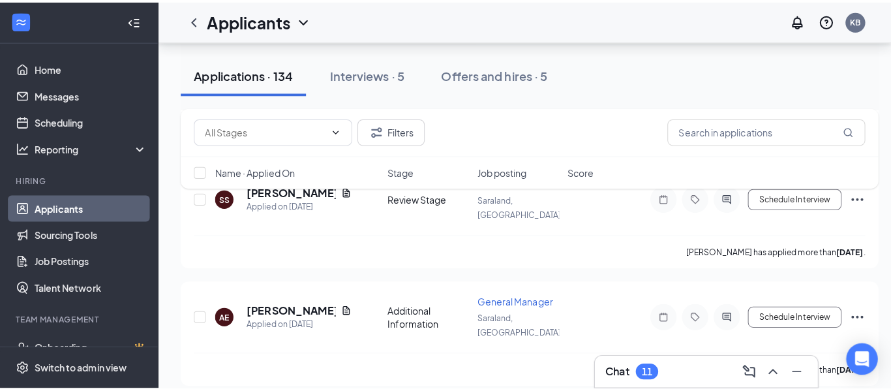
scroll to position [1911, 0]
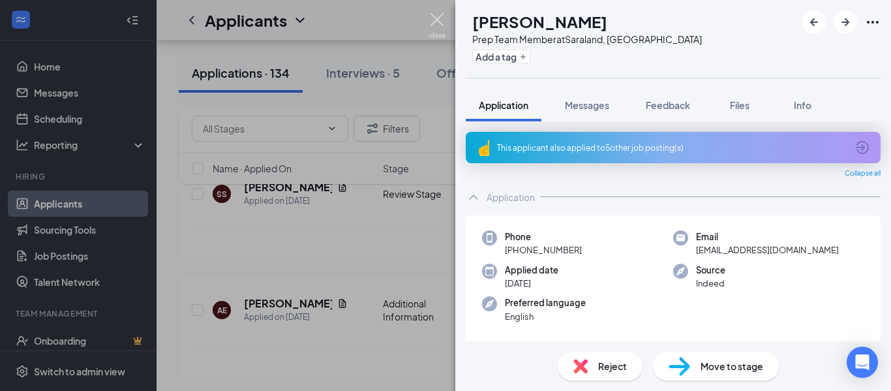
click at [444, 27] on img at bounding box center [437, 25] width 16 height 25
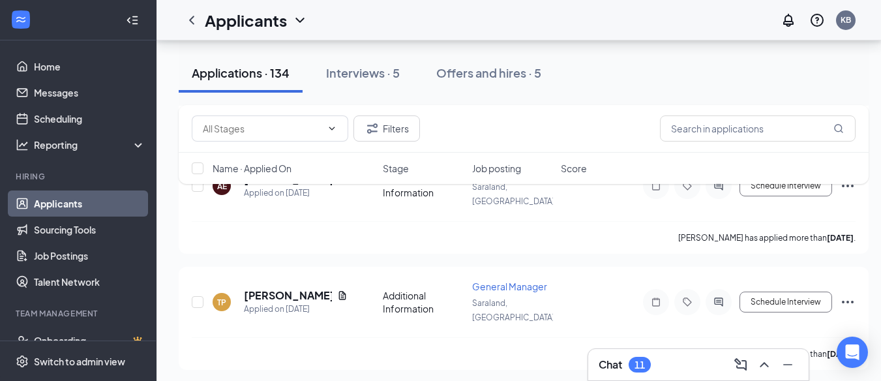
scroll to position [2036, 0]
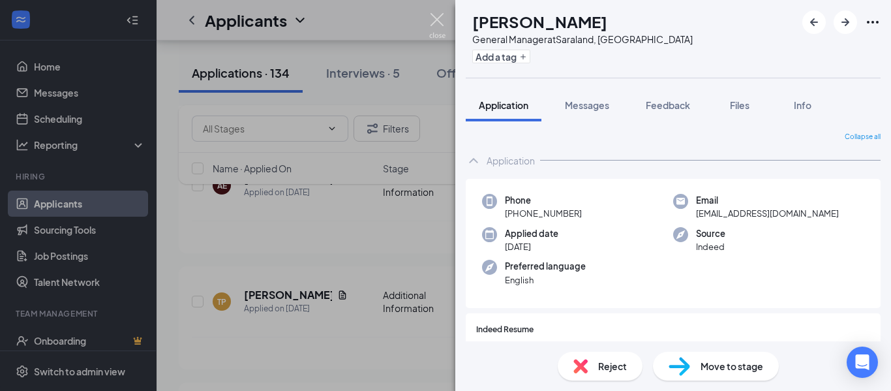
click at [436, 26] on img at bounding box center [437, 25] width 16 height 25
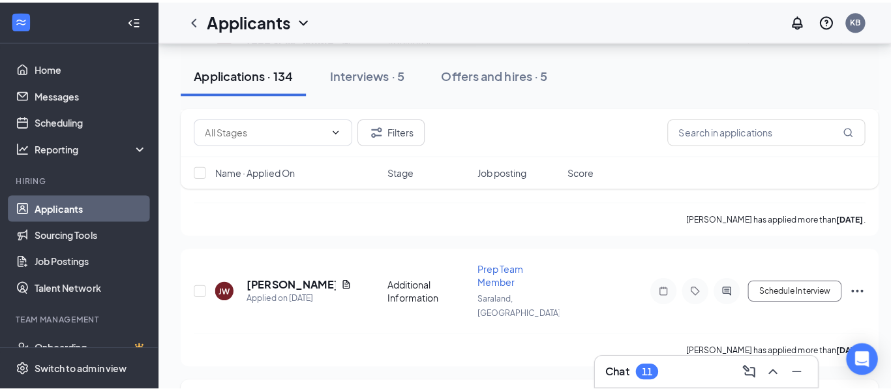
scroll to position [2178, 0]
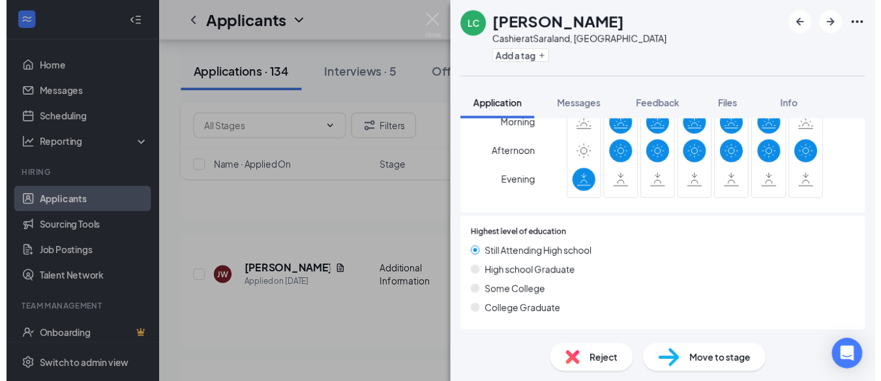
scroll to position [631, 0]
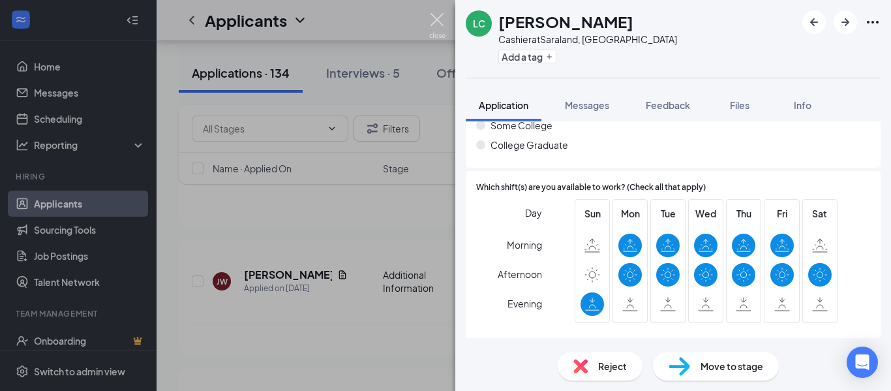
click at [435, 23] on img at bounding box center [437, 25] width 16 height 25
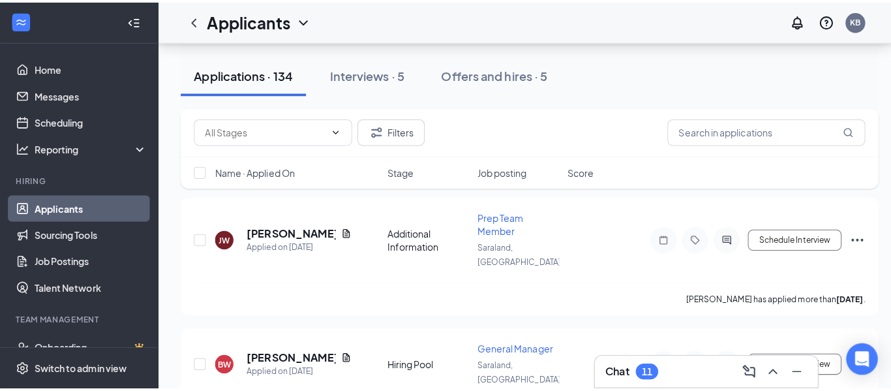
scroll to position [2229, 0]
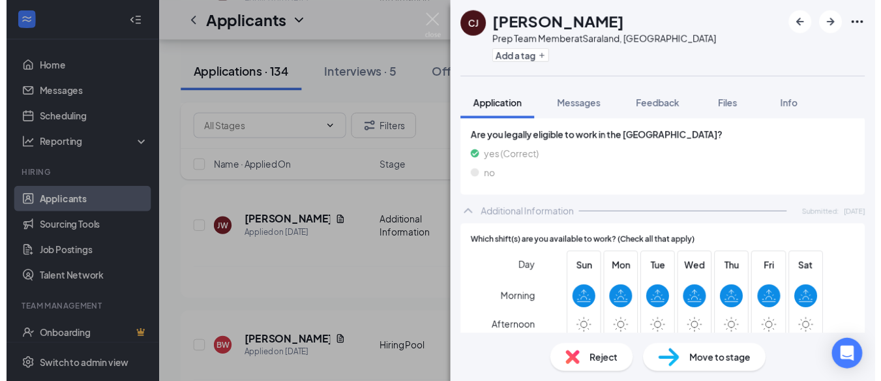
scroll to position [744, 0]
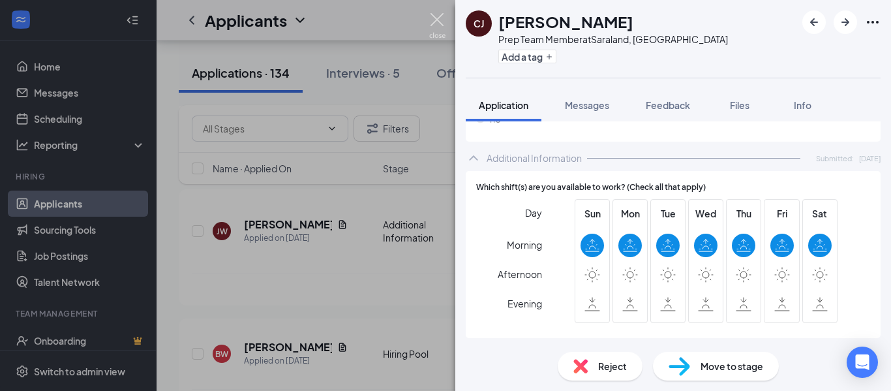
click at [439, 21] on img at bounding box center [437, 25] width 16 height 25
